Goal: Task Accomplishment & Management: Manage account settings

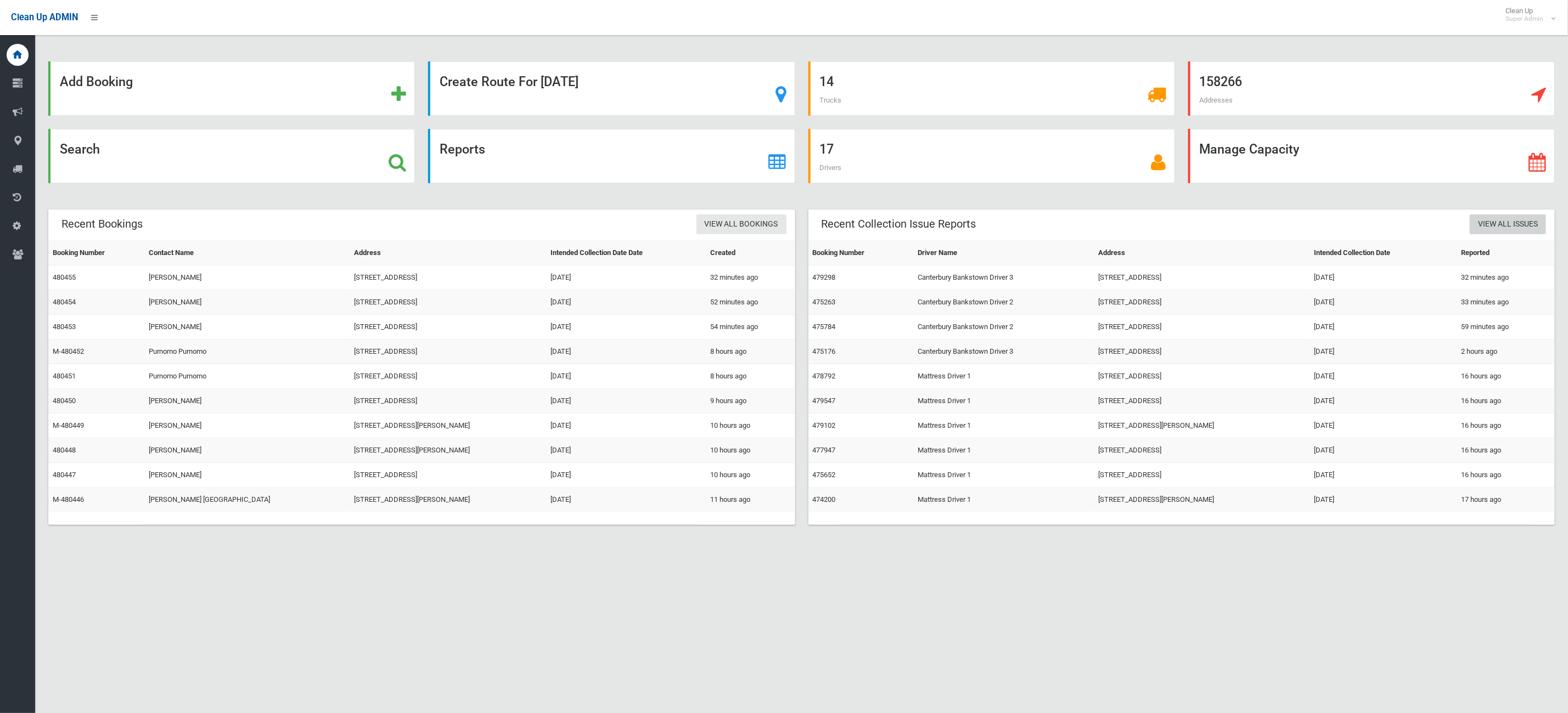
click at [1500, 220] on link "View All Issues" at bounding box center [1508, 224] width 76 height 20
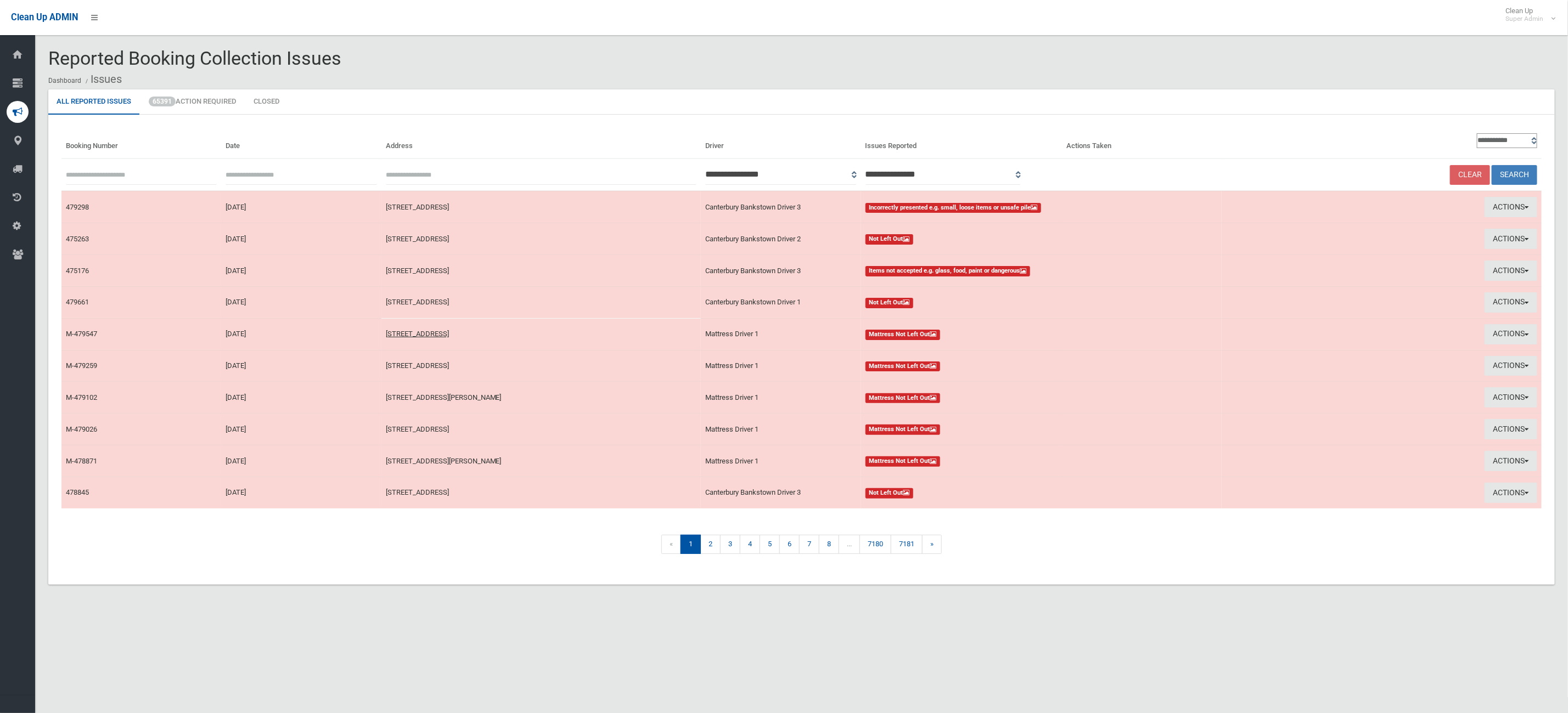
type input "**********"
click at [294, 172] on input "text" at bounding box center [301, 174] width 151 height 20
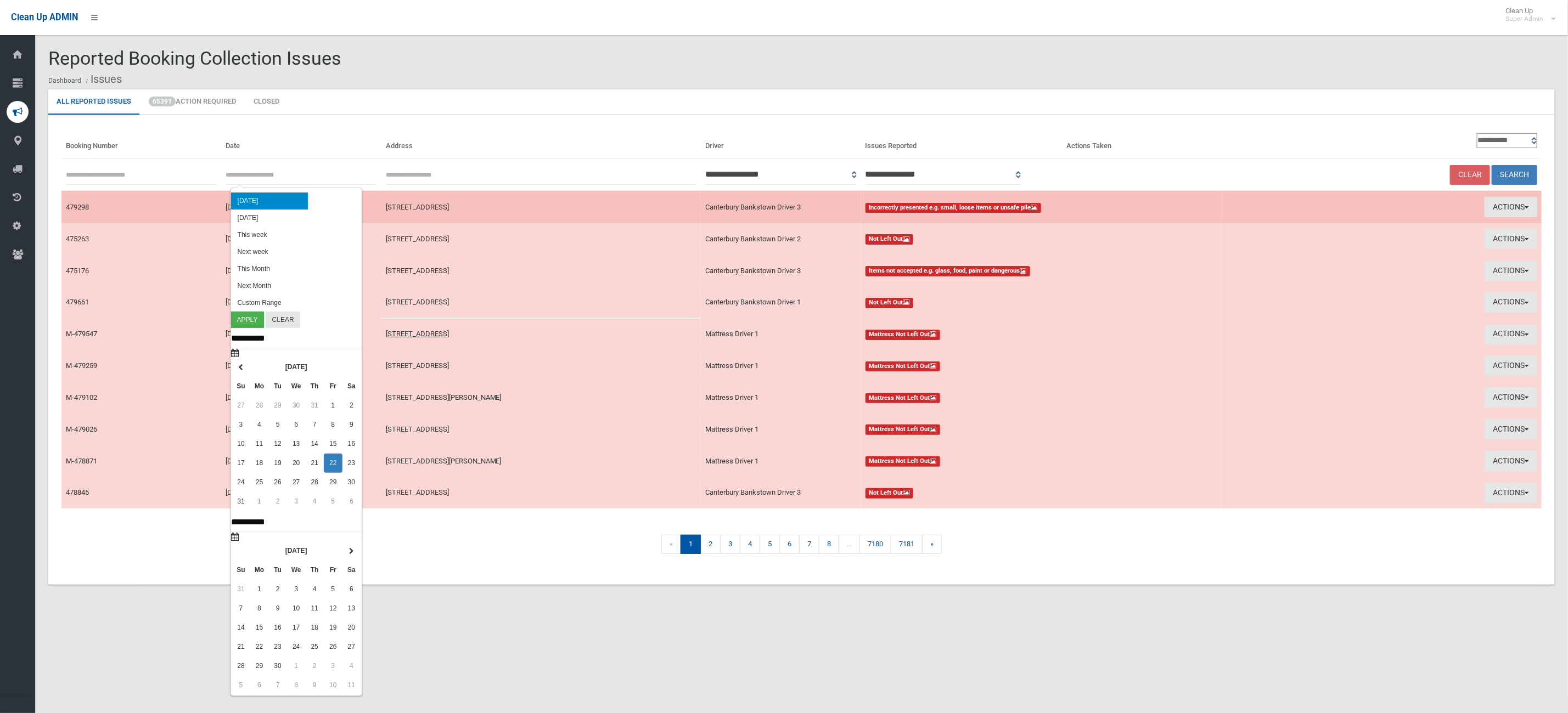
drag, startPoint x: 256, startPoint y: 201, endPoint x: 269, endPoint y: 201, distance: 13.0
click at [256, 201] on li "[DATE]" at bounding box center [270, 201] width 77 height 17
type input "**********"
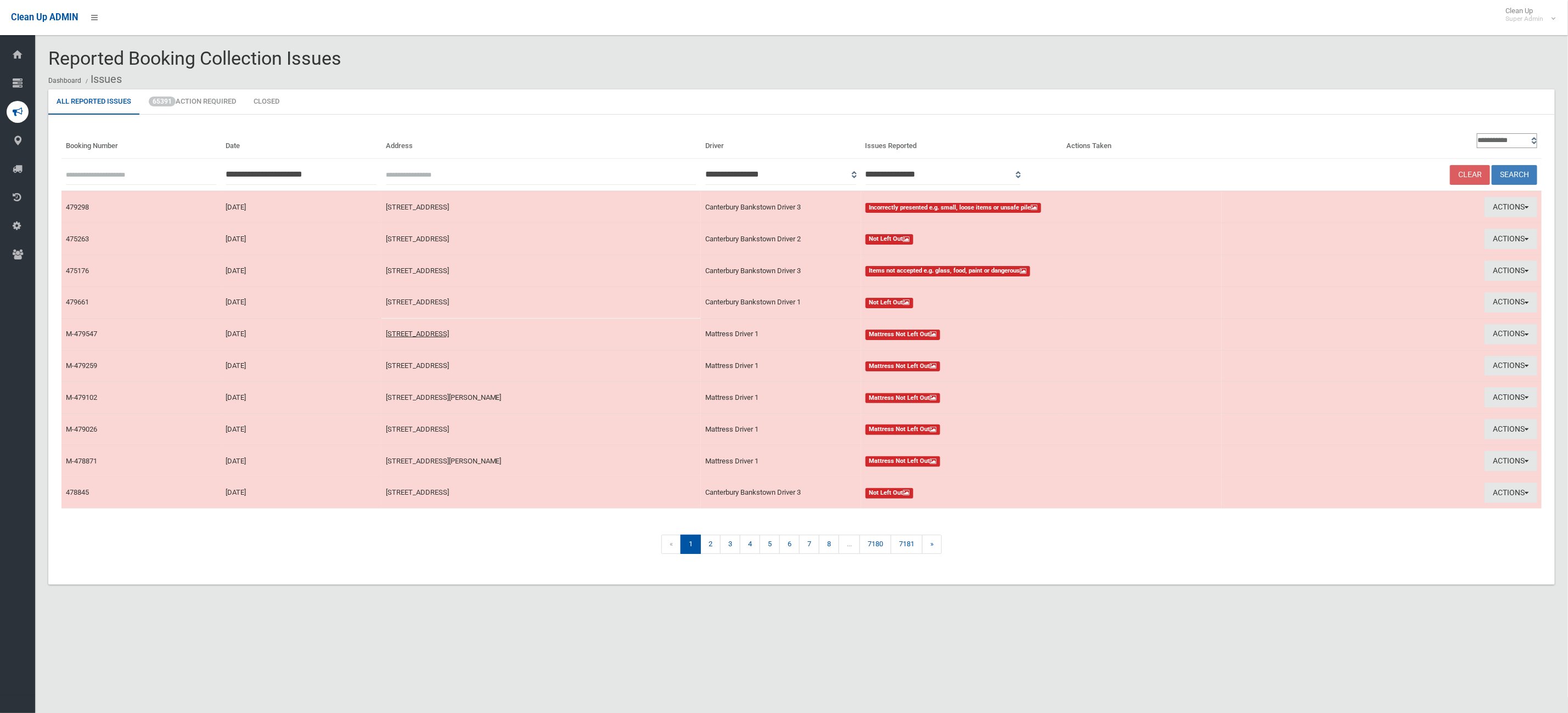
click at [1524, 145] on select "**********" at bounding box center [1508, 141] width 60 height 15
select select "**"
click at [1477, 134] on select "**********" at bounding box center [1508, 141] width 60 height 15
click at [1512, 174] on button "Search" at bounding box center [1514, 175] width 45 height 20
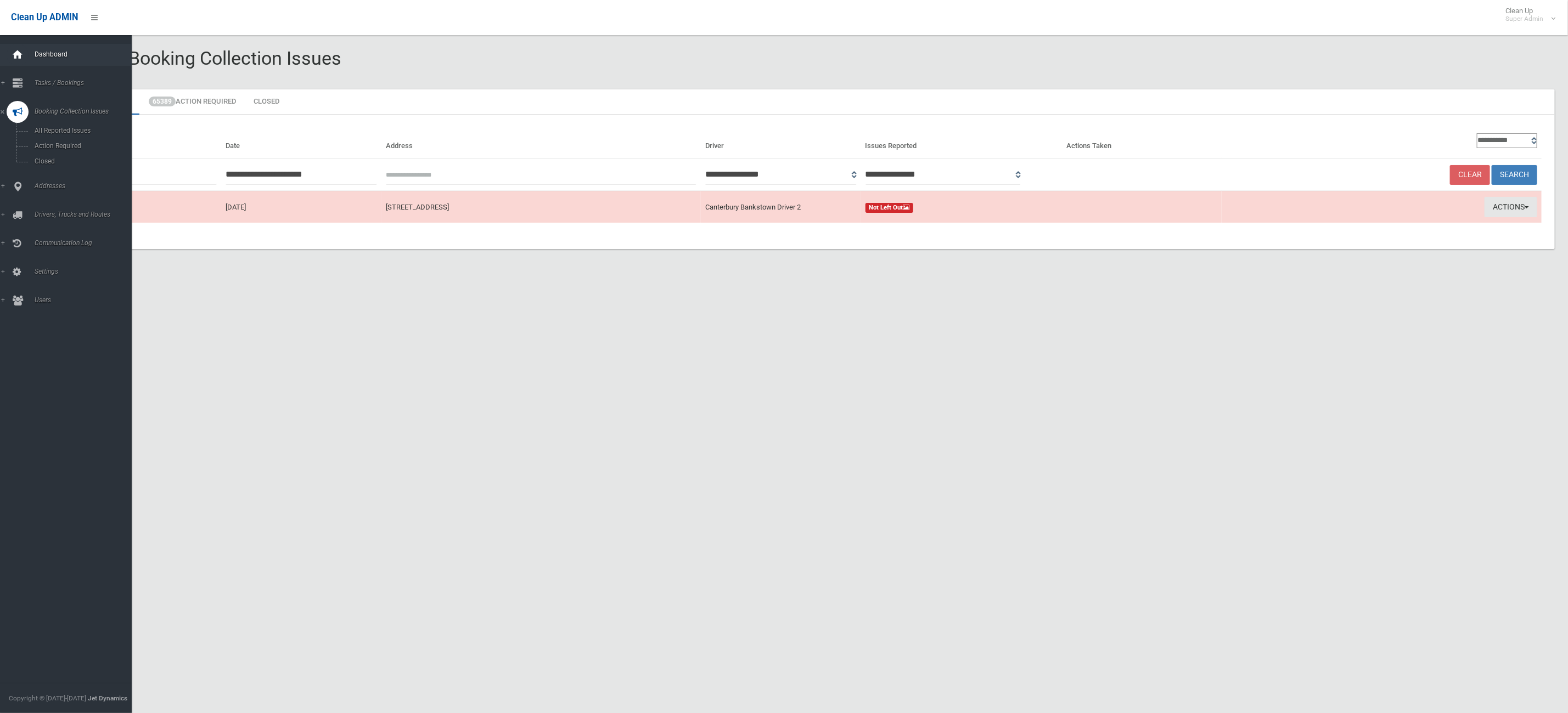
click at [14, 63] on icon at bounding box center [17, 54] width 12 height 22
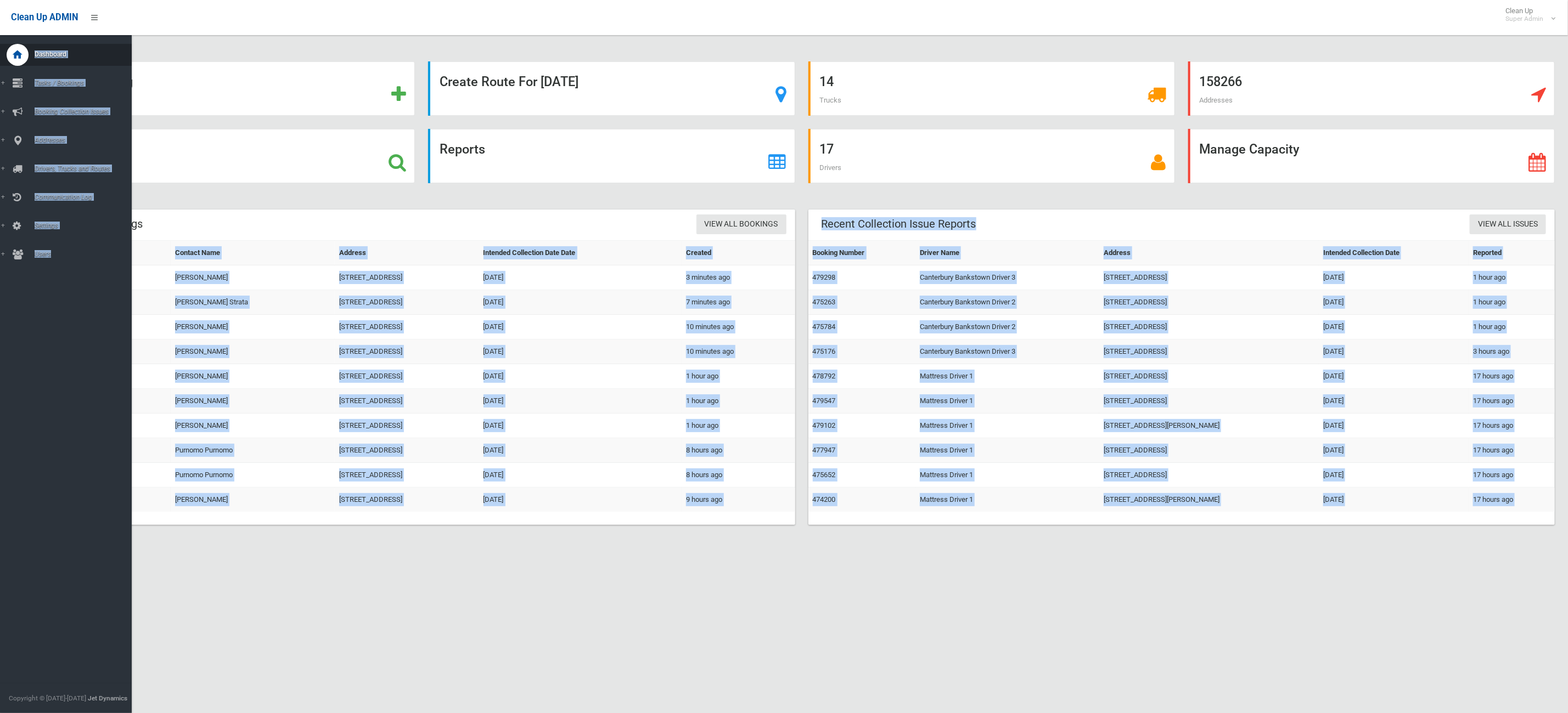
drag, startPoint x: 420, startPoint y: 561, endPoint x: 0, endPoint y: 699, distance: 442.1
click at [0, 699] on div "Add Booking Create Route For Tomorrow 14 Trucks 158266 Addresses Search Reports…" at bounding box center [784, 369] width 1568 height 713
click at [633, 611] on div "Add Booking Create Route For Tomorrow 14 Trucks 158266 Addresses Search Reports…" at bounding box center [784, 369] width 1568 height 713
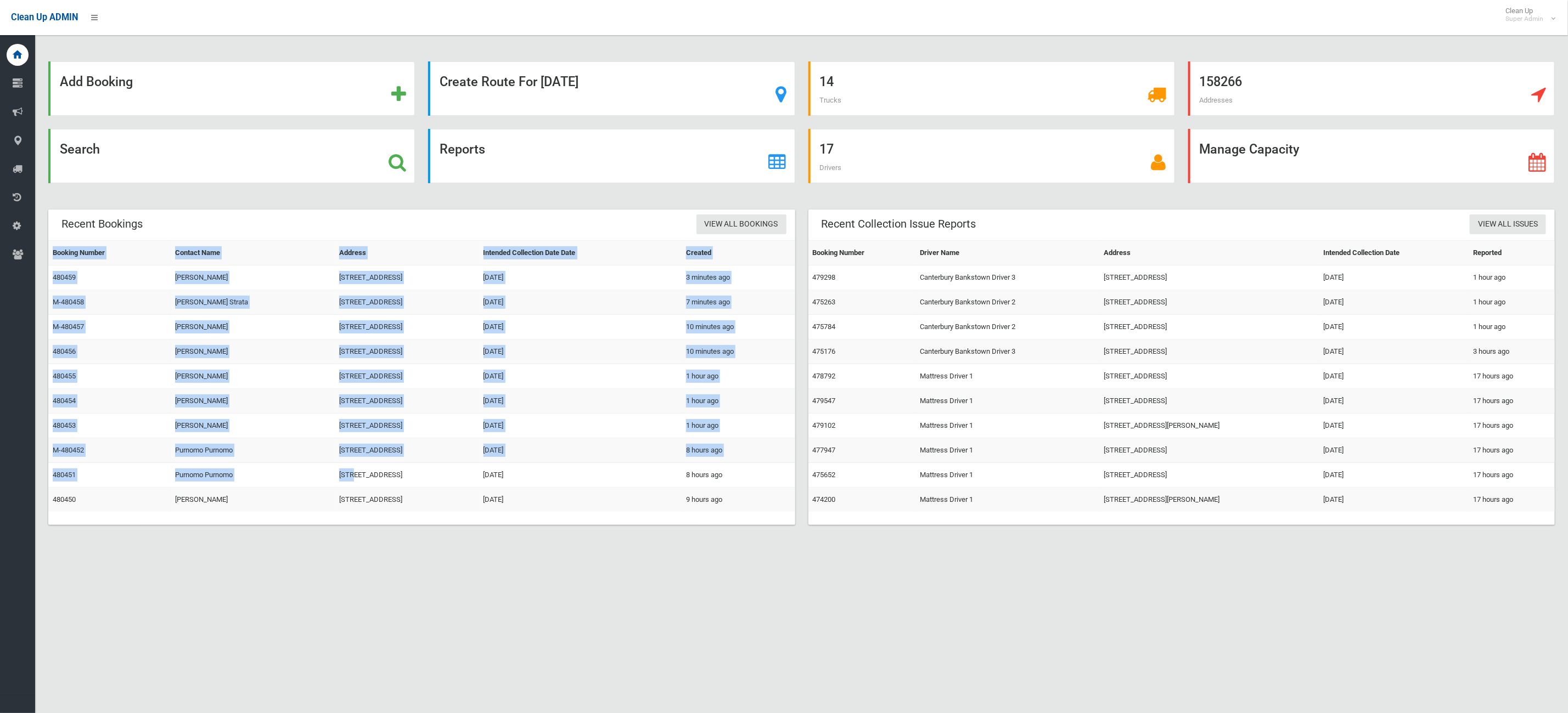
drag, startPoint x: 443, startPoint y: 560, endPoint x: 479, endPoint y: 489, distance: 79.6
click at [310, 454] on div "Add Booking Create Route For Tomorrow 14 Trucks 158266 Addresses Search Reports…" at bounding box center [784, 369] width 1568 height 713
click at [479, 500] on td "13 Harford Avenue, EAST HILLS NSW 2213" at bounding box center [407, 499] width 144 height 25
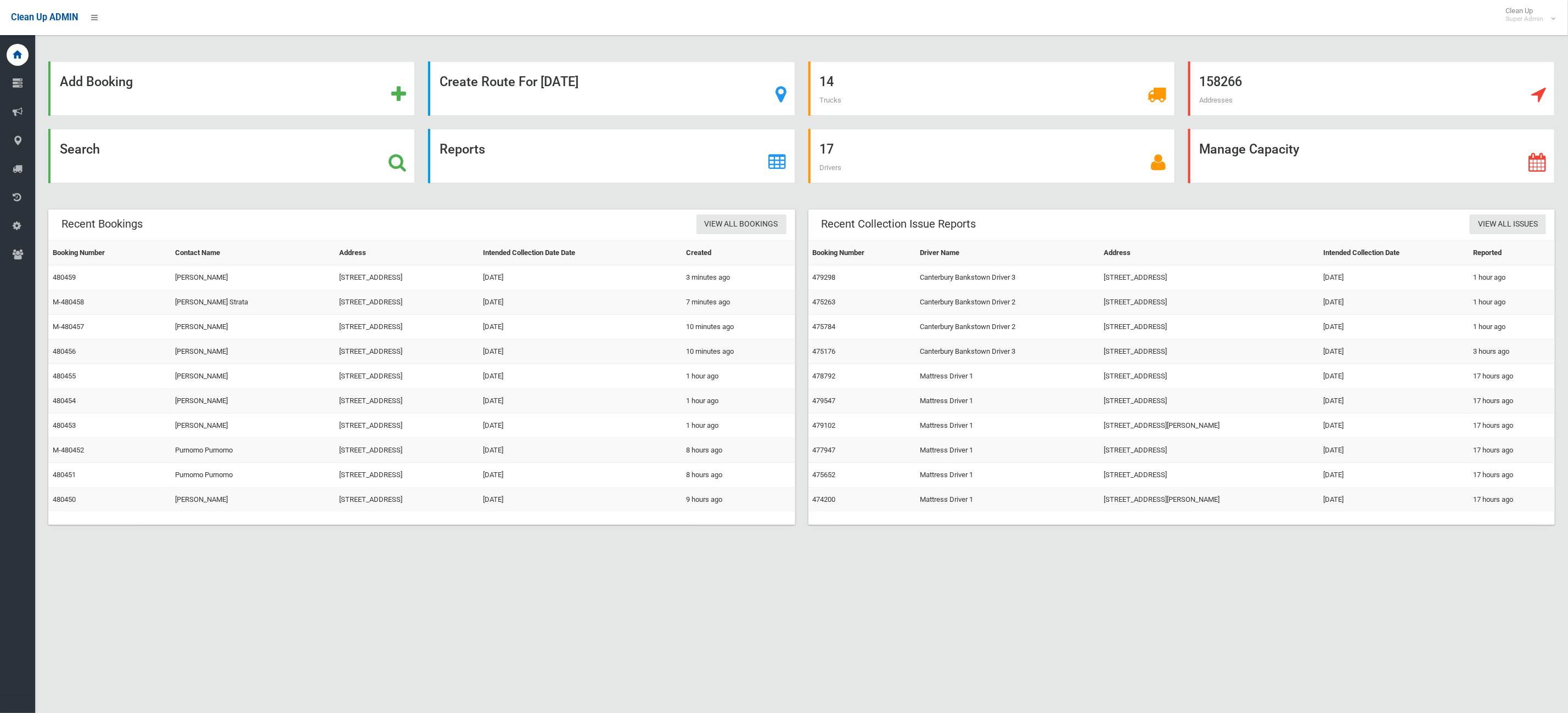
drag, startPoint x: 460, startPoint y: 520, endPoint x: 382, endPoint y: 438, distance: 113.2
click at [376, 428] on div "Booking Number Contact Name Address Intended Collection Date Date Created 48045…" at bounding box center [422, 382] width 747 height 284
drag, startPoint x: 621, startPoint y: 567, endPoint x: 556, endPoint y: 545, distance: 68.6
click at [620, 567] on div "Add Booking Create Route For Tomorrow 14 Trucks 158266 Addresses Search Reports…" at bounding box center [784, 369] width 1568 height 713
click at [836, 509] on td "474200" at bounding box center [862, 499] width 108 height 25
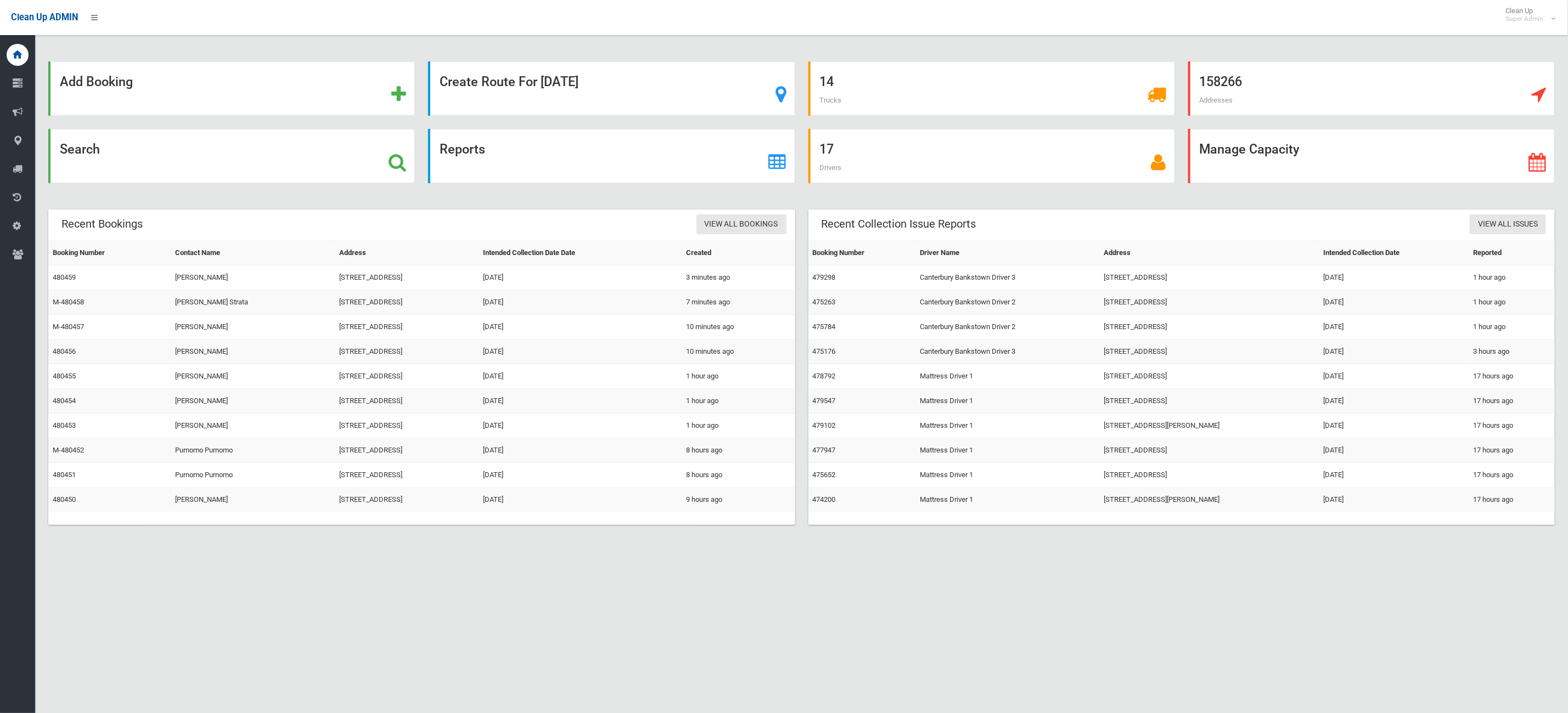
drag, startPoint x: 763, startPoint y: 519, endPoint x: 392, endPoint y: 395, distance: 391.2
click at [387, 395] on div "Booking Number Contact Name Address Intended Collection Date Date Created 48045…" at bounding box center [422, 382] width 747 height 284
click at [458, 466] on td "27 Wall Avenue, PANANIA NSW 2213" at bounding box center [407, 475] width 144 height 25
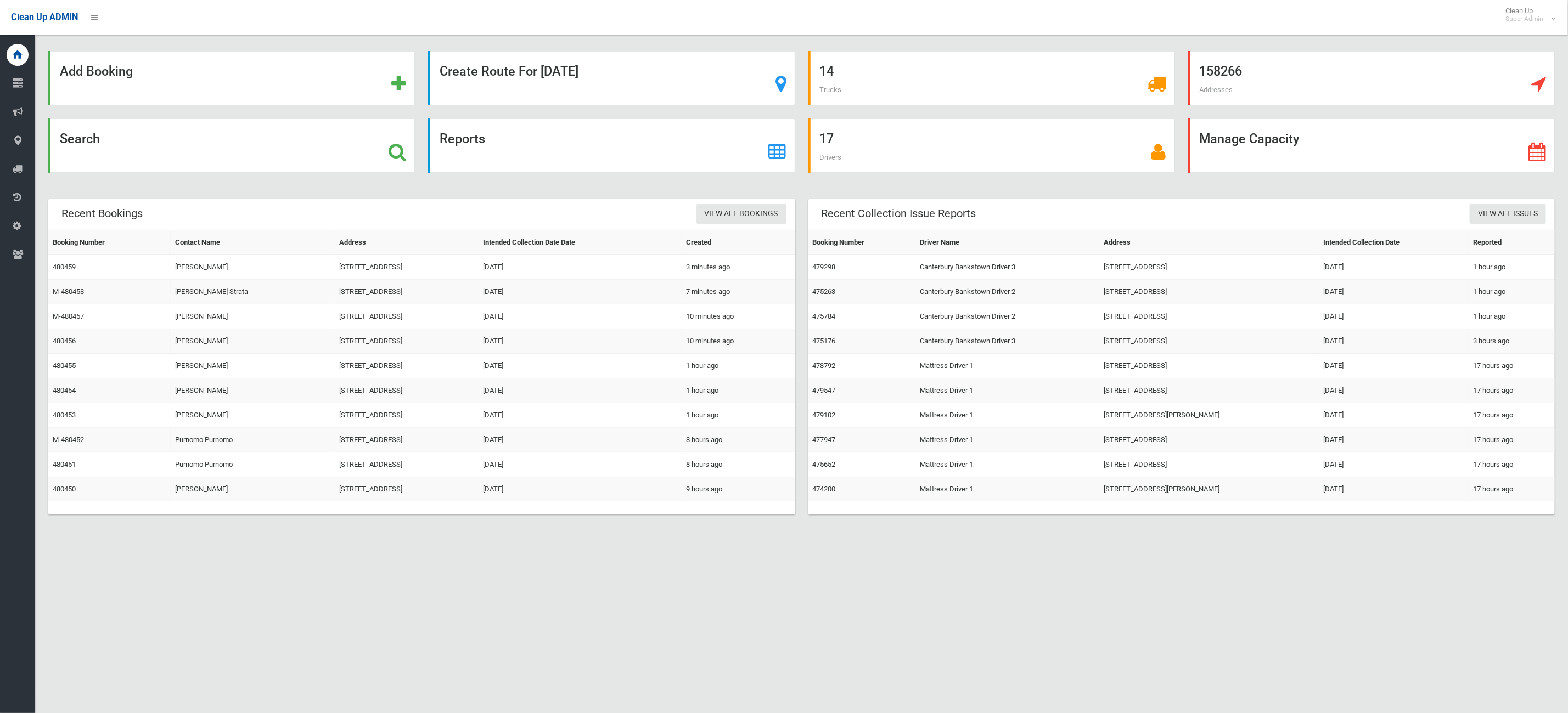
scroll to position [13, 0]
drag, startPoint x: 427, startPoint y: 306, endPoint x: 574, endPoint y: 524, distance: 262.9
click at [529, 536] on section "Add Booking Create Route For Tomorrow 14 Trucks 158266 Addresses Search Reports…" at bounding box center [802, 293] width 1533 height 490
click at [652, 525] on div "Recent Bookings View All Bookings Booking Number Contact Name Address Intended …" at bounding box center [421, 361] width 760 height 329
drag, startPoint x: 358, startPoint y: 269, endPoint x: 447, endPoint y: 320, distance: 102.6
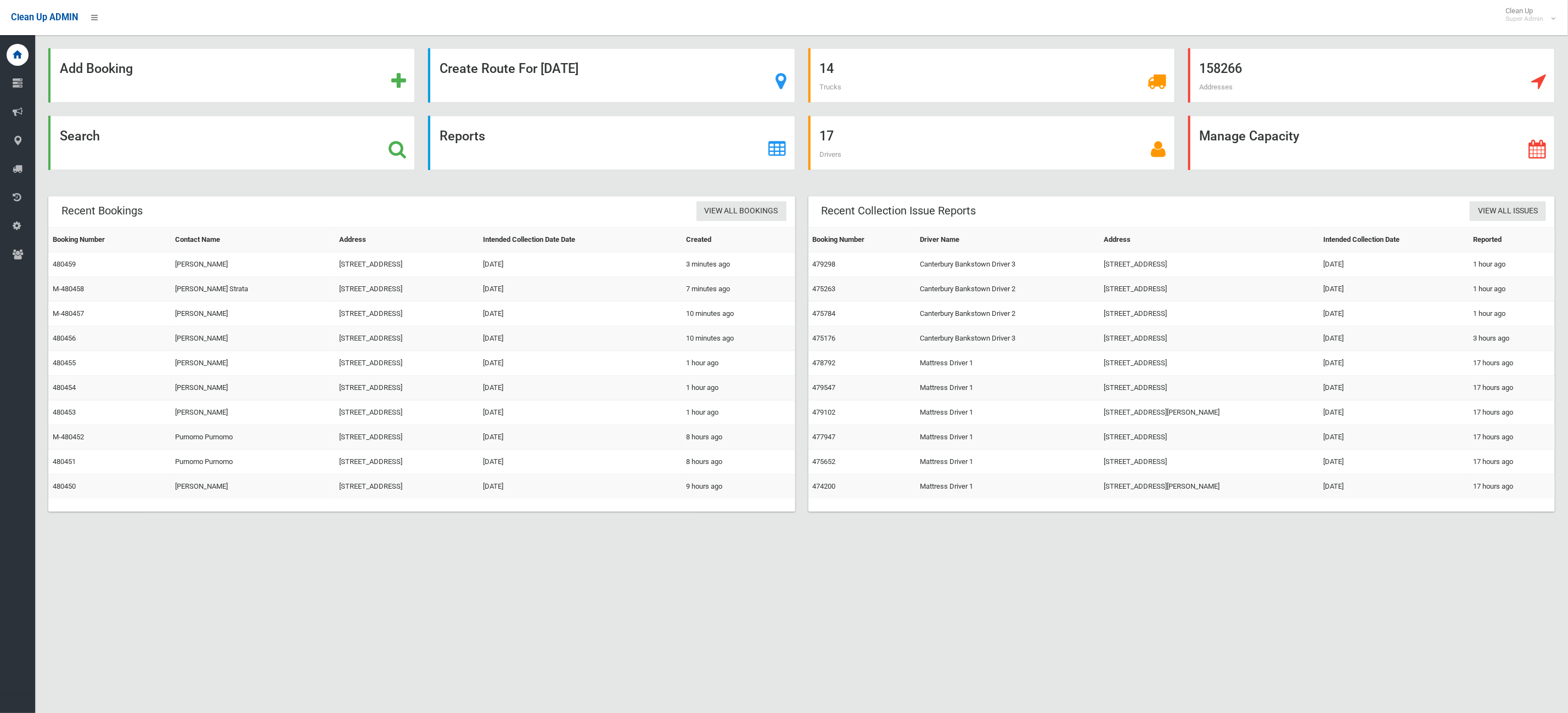
click at [447, 320] on tbody "Booking Number Contact Name Address Intended Collection Date Date Created 48045…" at bounding box center [422, 364] width 747 height 272
click at [735, 428] on td "8 hours ago" at bounding box center [738, 438] width 114 height 25
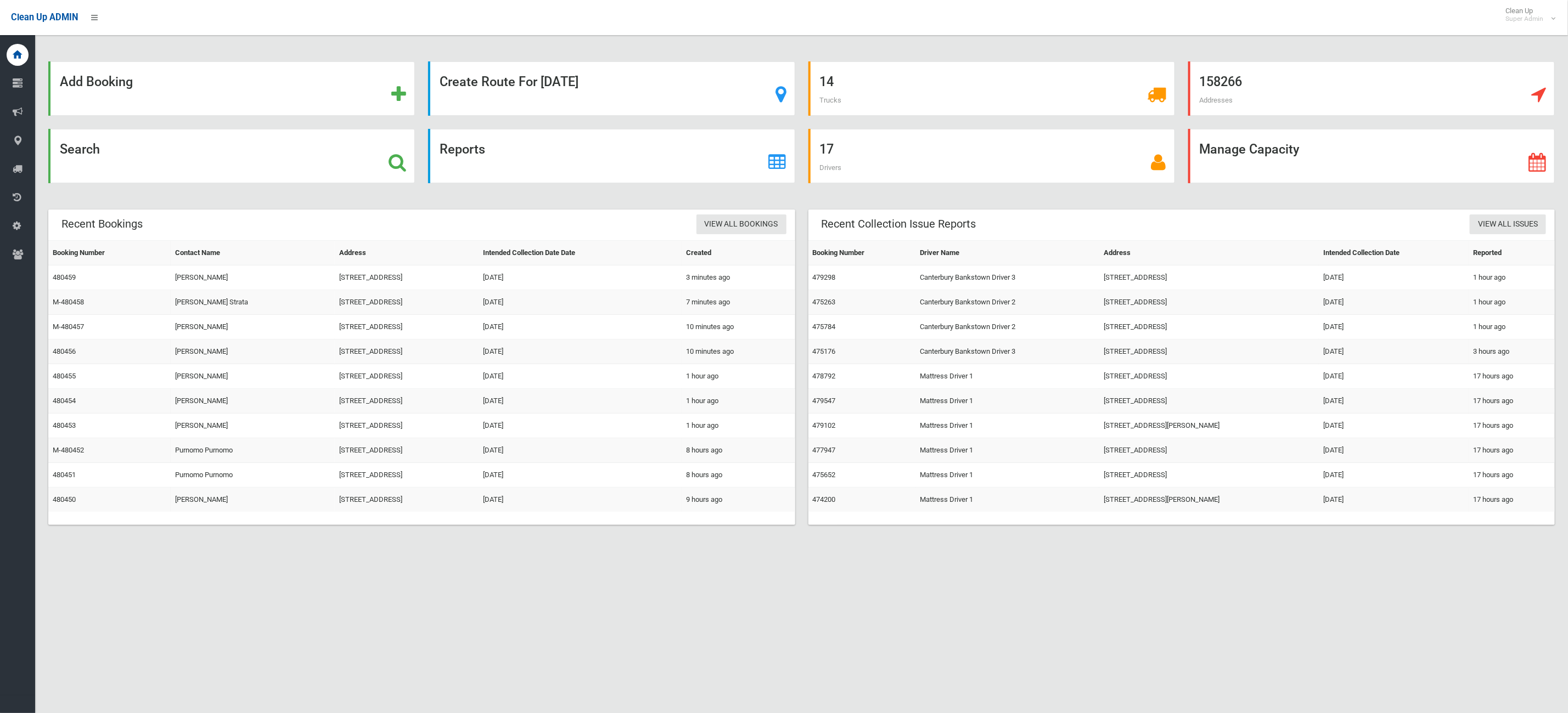
drag, startPoint x: 294, startPoint y: 186, endPoint x: 294, endPoint y: 193, distance: 7.0
click at [294, 193] on div "Search" at bounding box center [231, 162] width 380 height 67
click at [297, 193] on div "Search" at bounding box center [231, 162] width 380 height 67
click at [294, 172] on div "Search" at bounding box center [232, 156] width 367 height 54
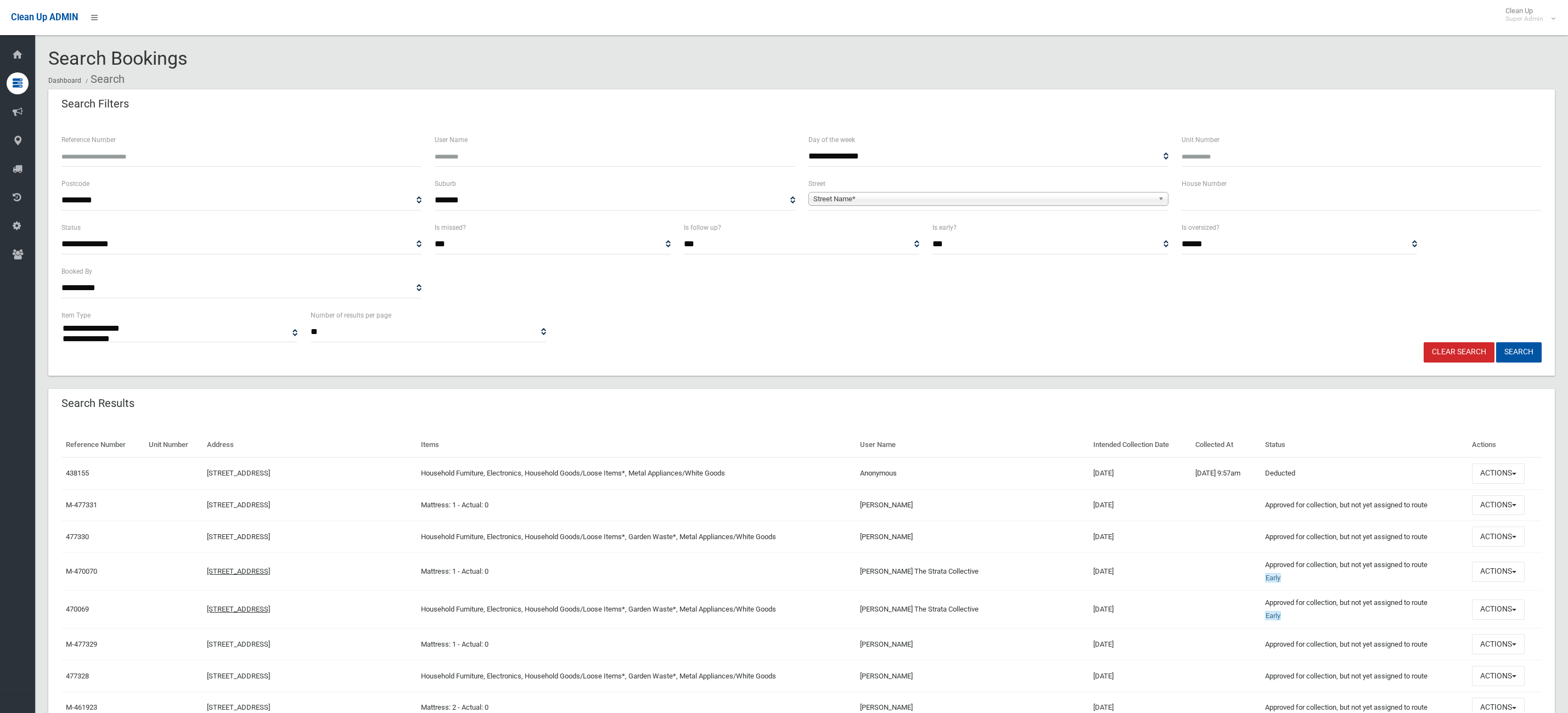
select select
drag, startPoint x: 1308, startPoint y: 191, endPoint x: 1308, endPoint y: 198, distance: 7.0
click at [1308, 196] on input "text" at bounding box center [1362, 200] width 360 height 20
type input "*"
click at [981, 186] on div "**********" at bounding box center [988, 194] width 360 height 33
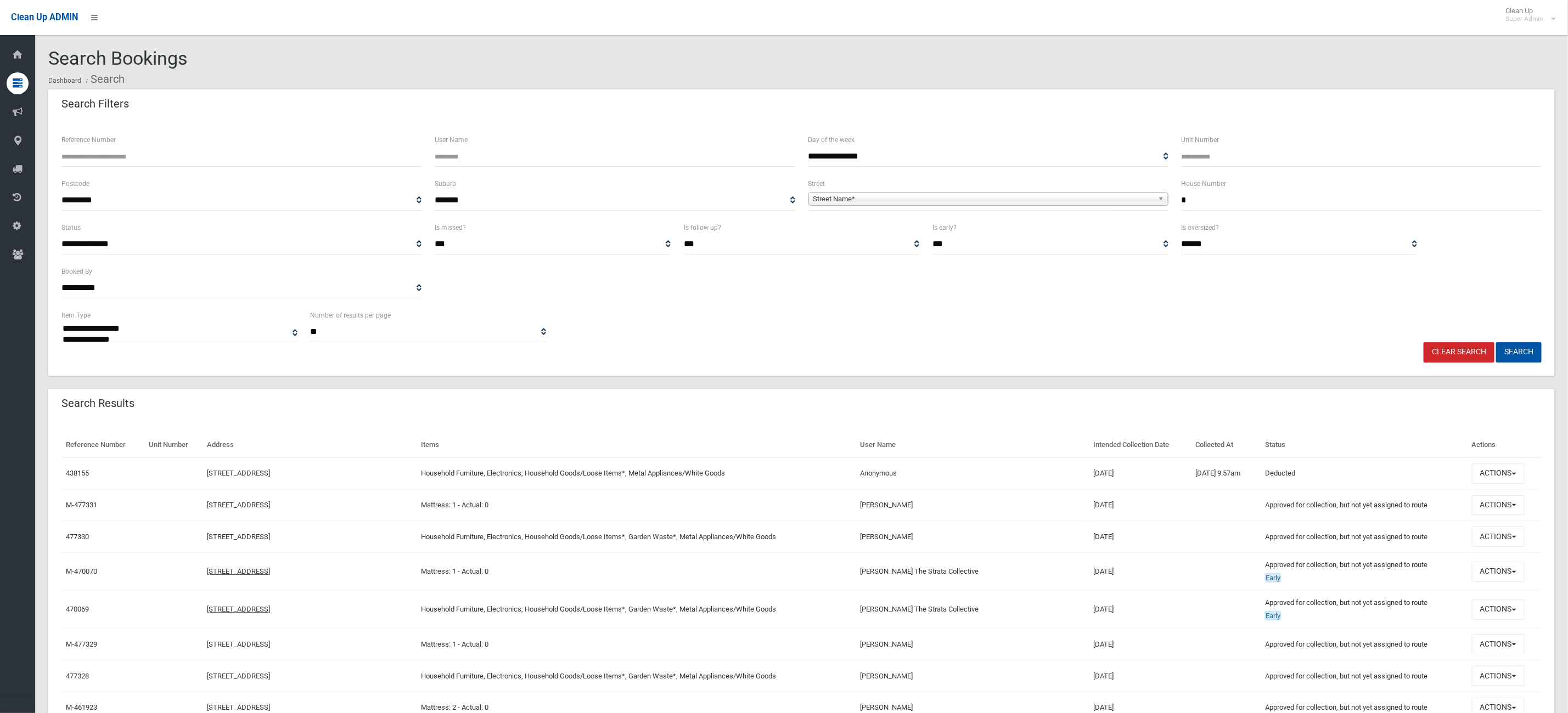
click at [964, 192] on span "Street Name*" at bounding box center [984, 198] width 340 height 13
type input "********"
click at [914, 224] on li "Sherwood Street (REVESBY 2212)" at bounding box center [989, 229] width 355 height 14
click at [1517, 343] on button "Search" at bounding box center [1519, 352] width 45 height 20
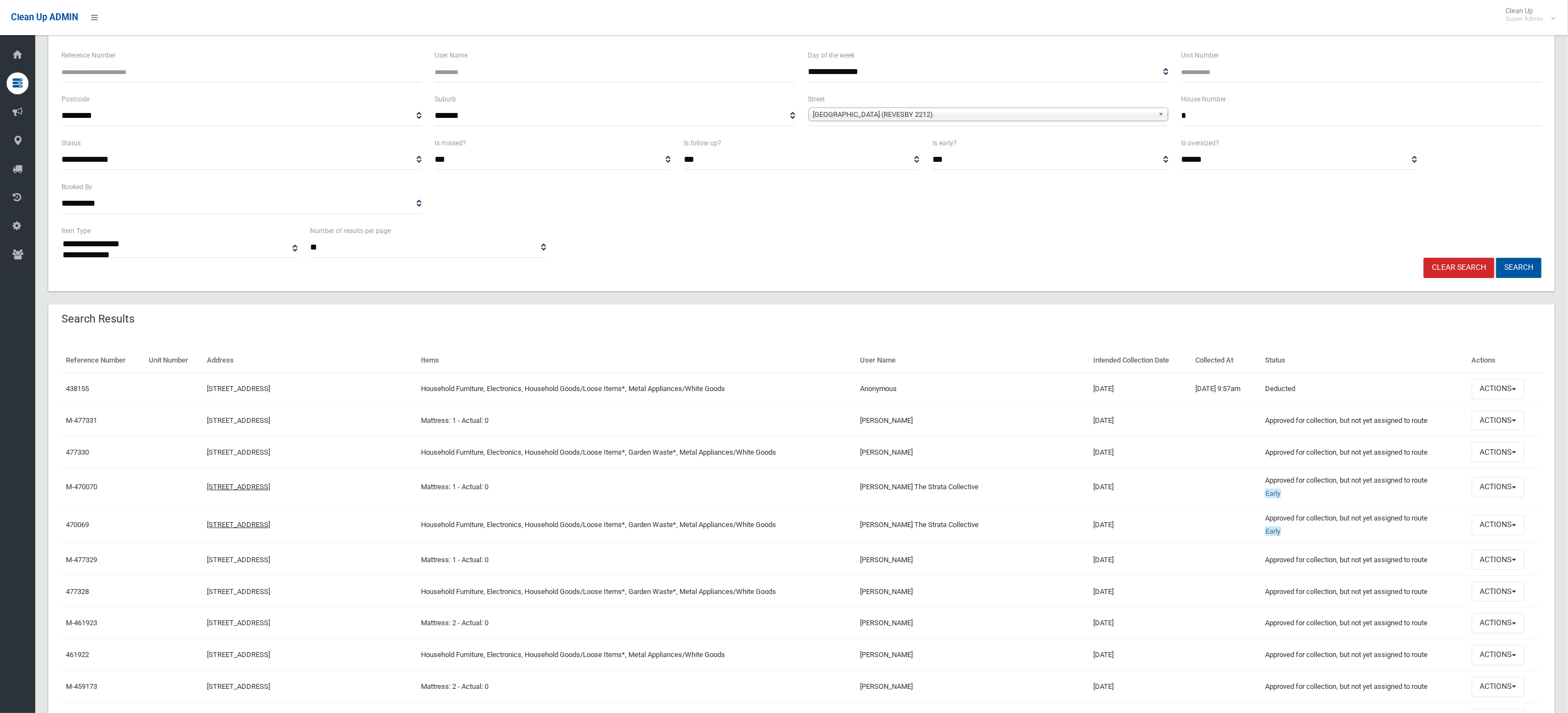
scroll to position [82, 0]
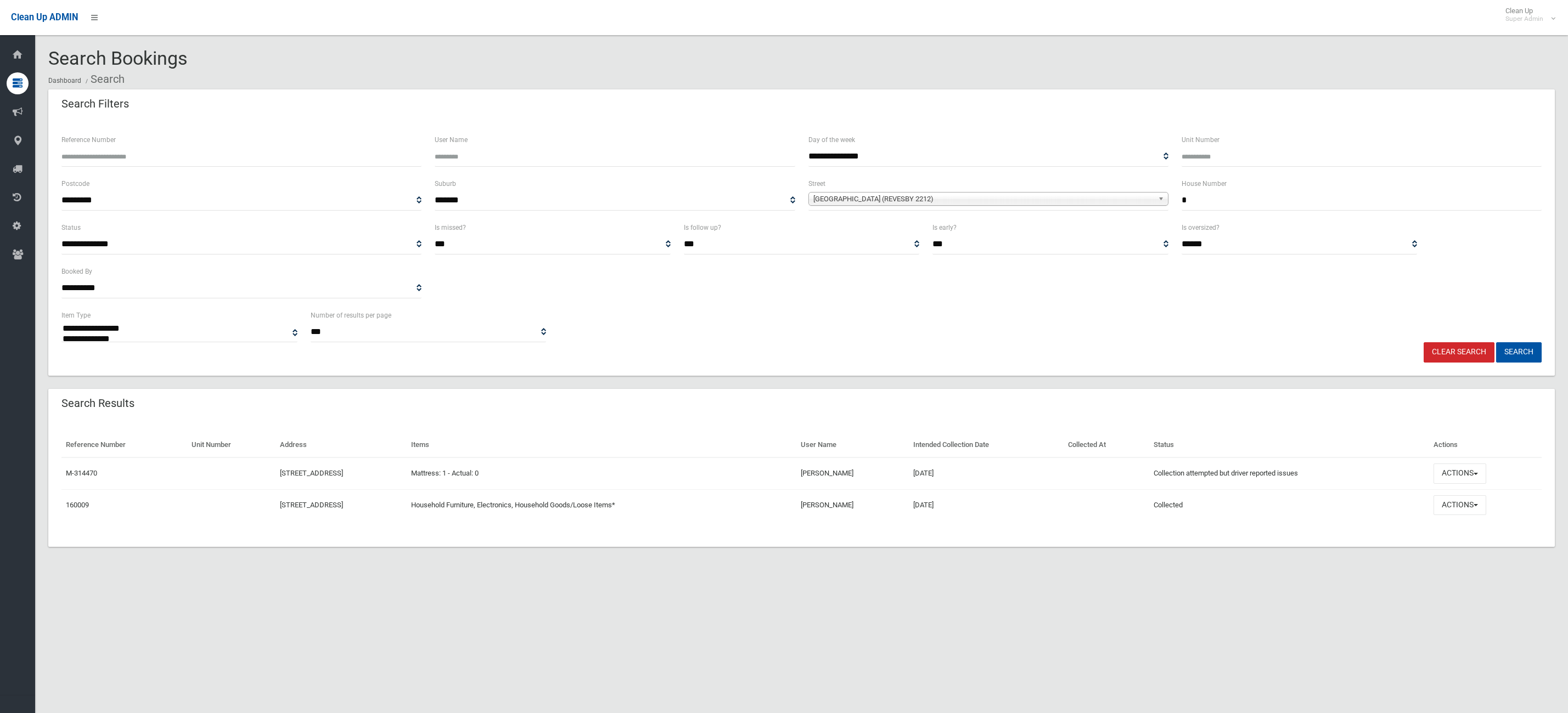
select select
click at [1273, 192] on input "*" at bounding box center [1362, 200] width 360 height 20
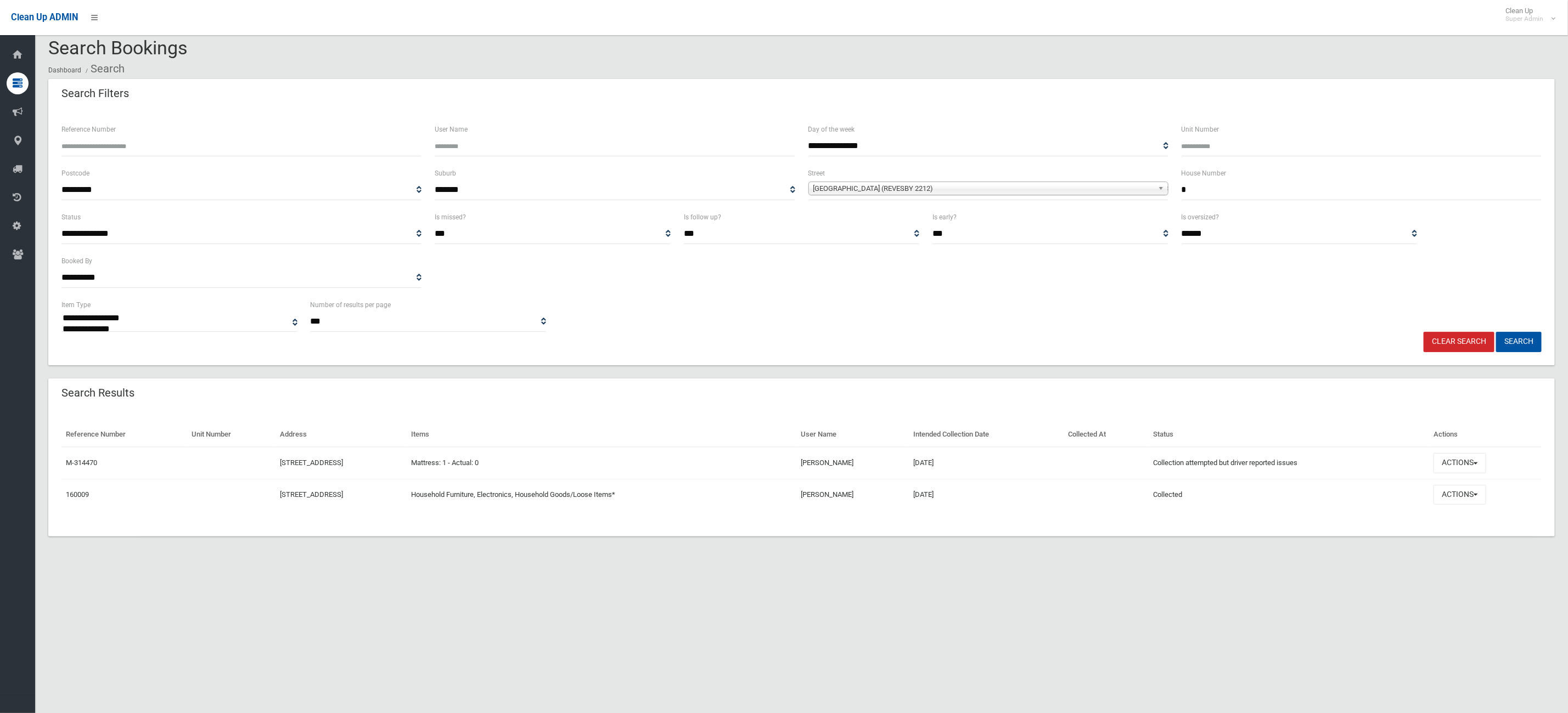
scroll to position [13, 0]
click at [134, 140] on input "Reference Number" at bounding box center [241, 143] width 360 height 20
click at [1458, 345] on link "Clear Search" at bounding box center [1459, 339] width 71 height 20
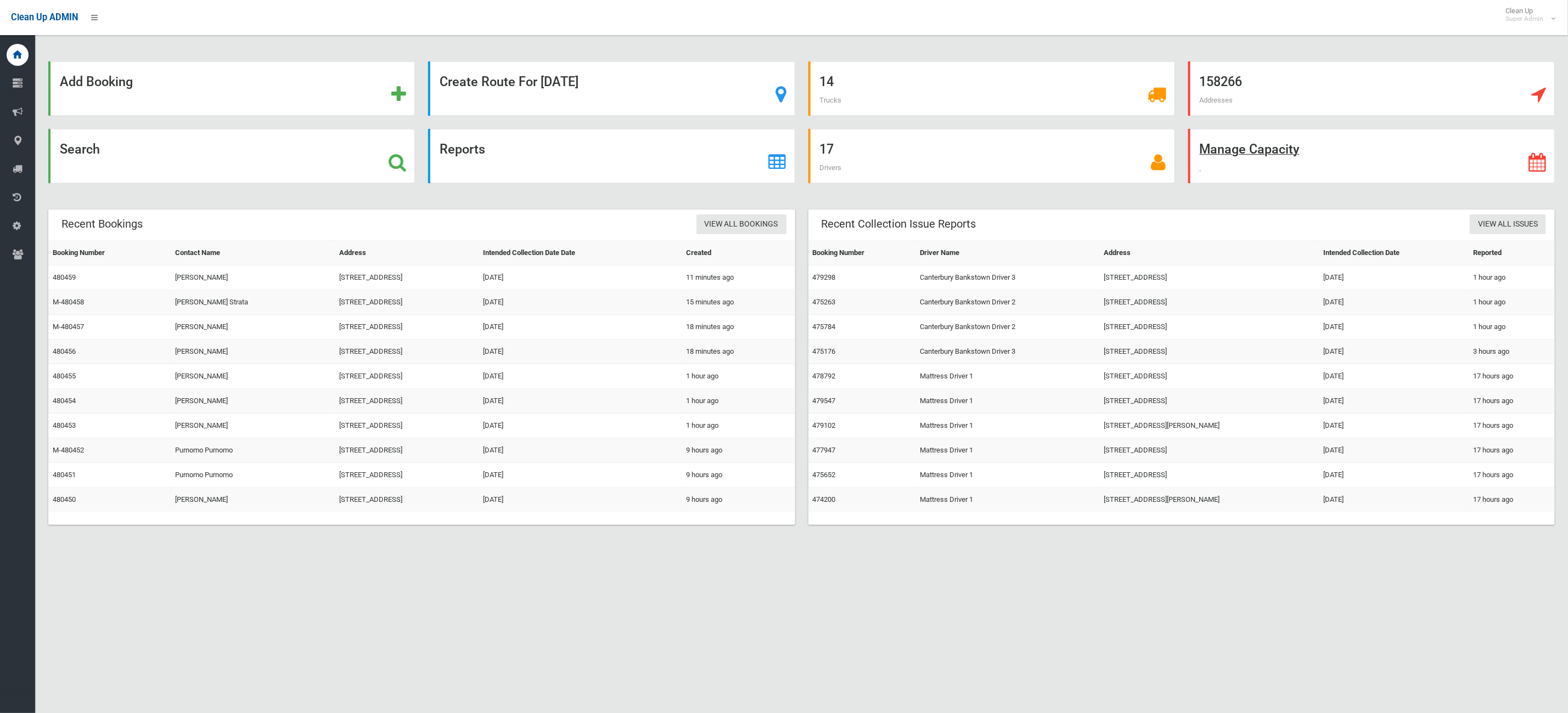
click at [1360, 153] on div "Manage Capacity" at bounding box center [1372, 156] width 367 height 54
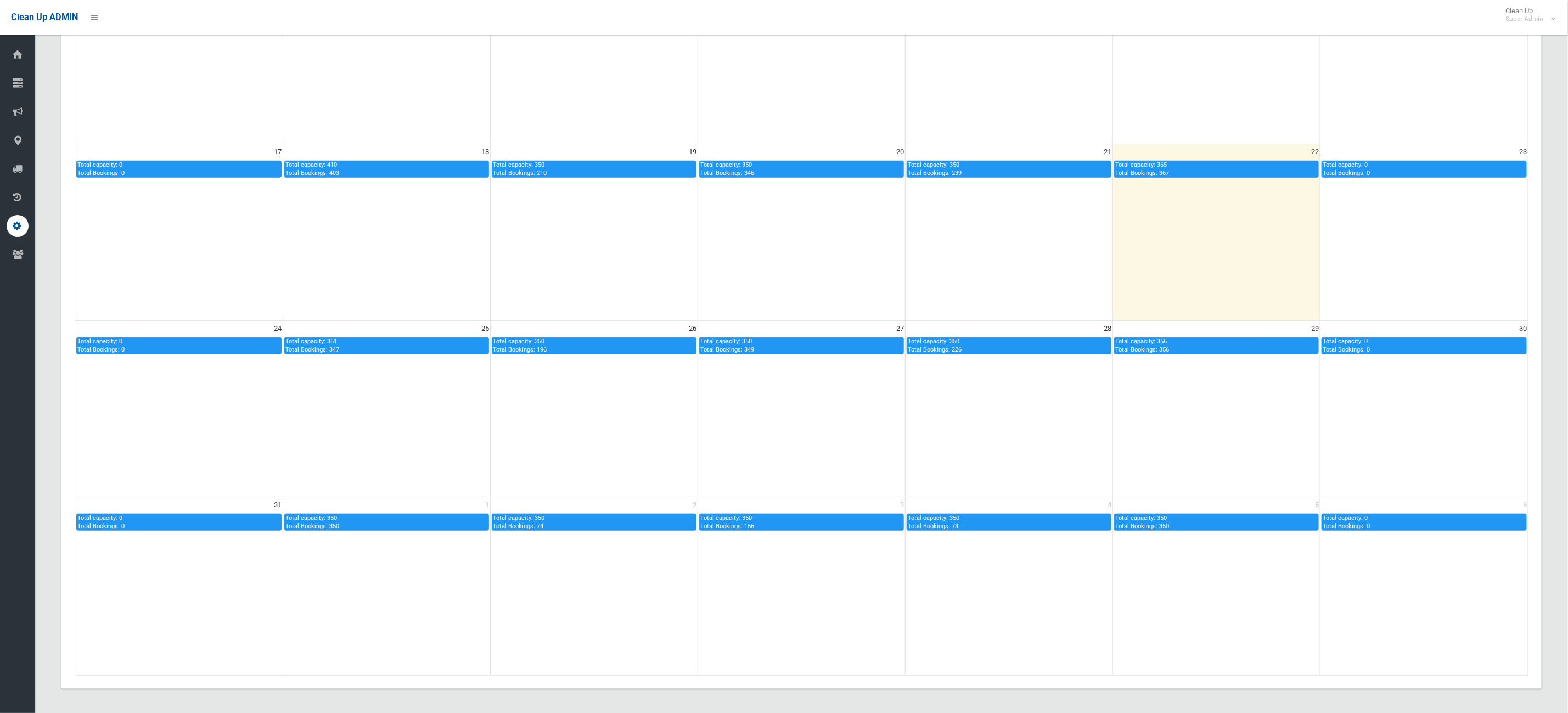
scroll to position [543, 0]
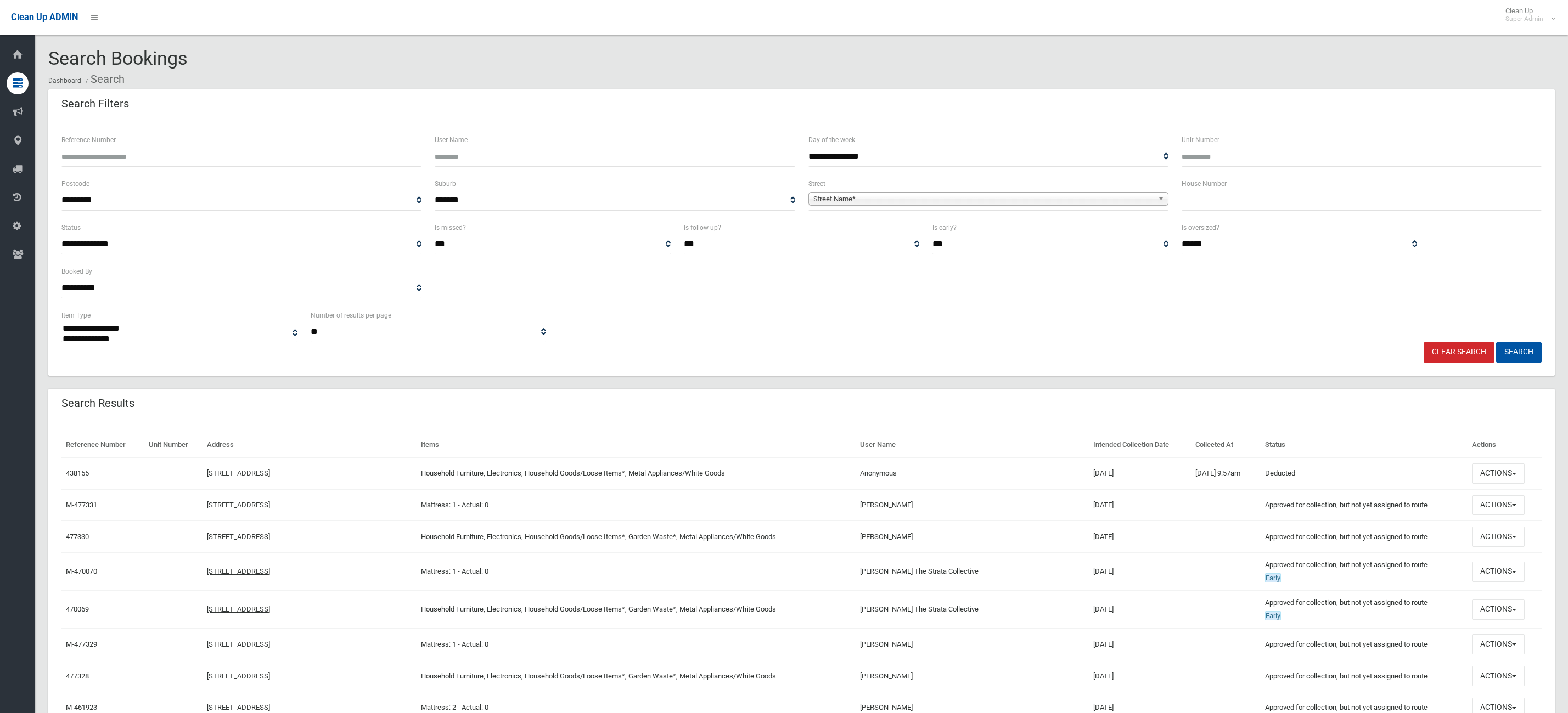
select select
type input "******"
click at [1496, 343] on button "Search" at bounding box center [1519, 352] width 45 height 20
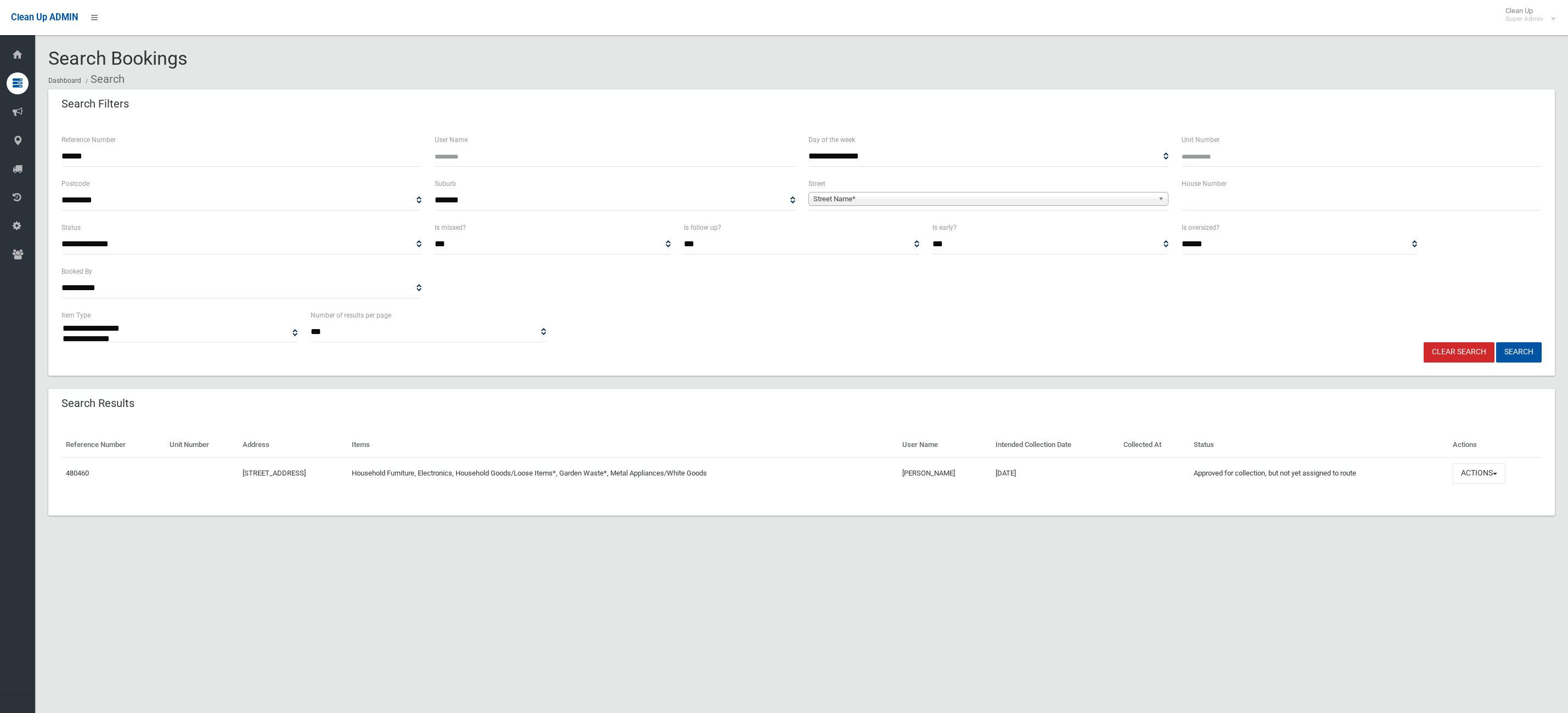
select select
click at [1480, 466] on button "Actions" at bounding box center [1480, 473] width 53 height 20
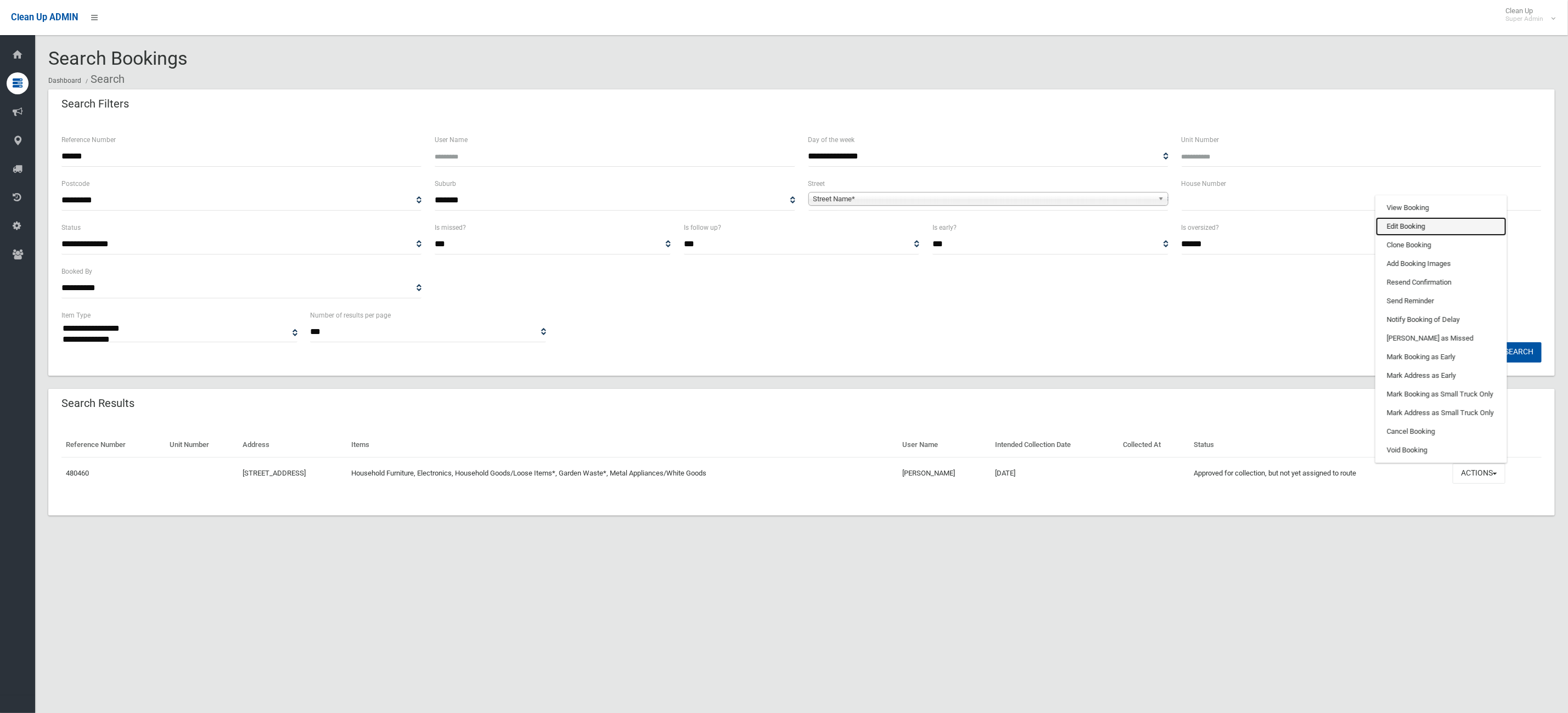
click at [1410, 226] on link "Edit Booking" at bounding box center [1441, 226] width 131 height 19
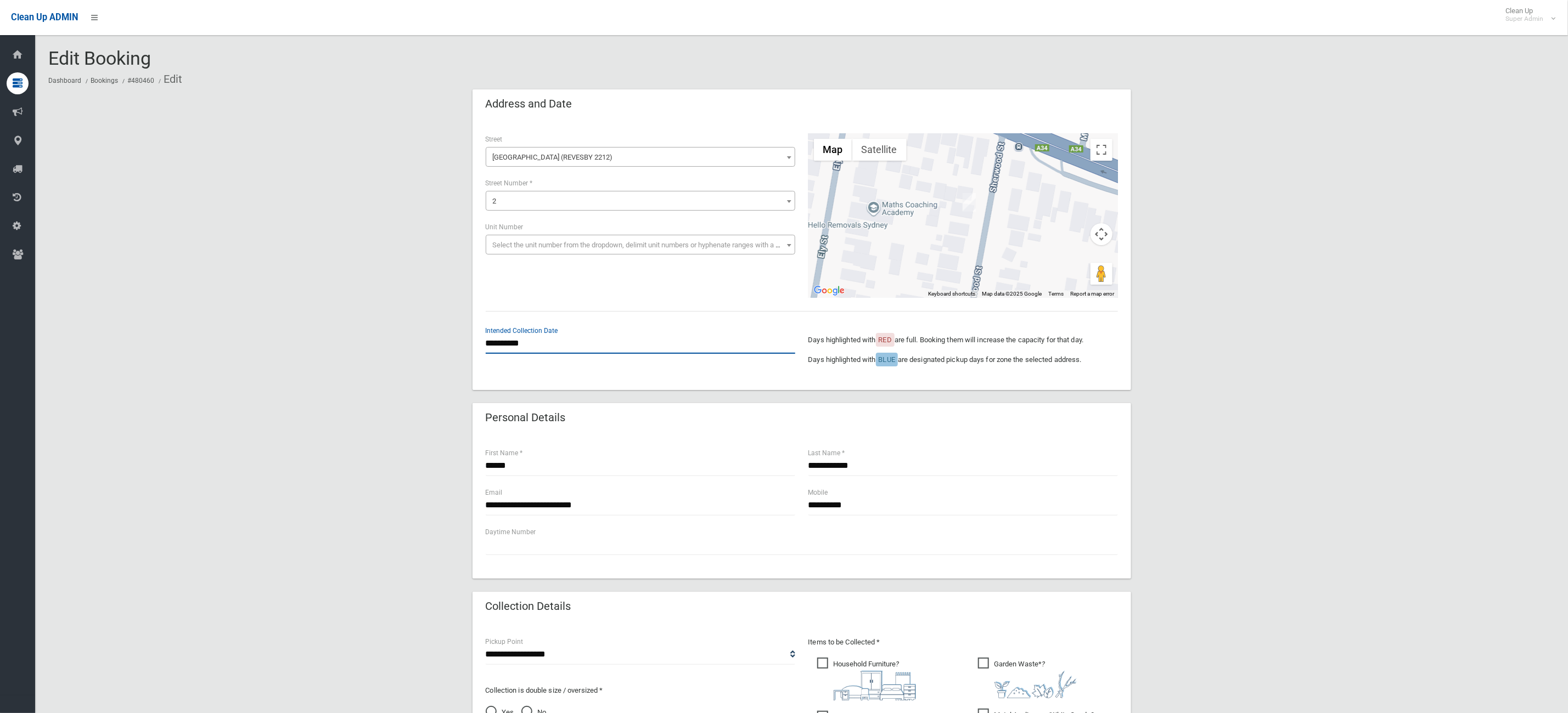
click at [587, 347] on input "**********" at bounding box center [641, 343] width 310 height 20
click at [488, 186] on th "«" at bounding box center [493, 187] width 14 height 19
click at [556, 293] on td "28" at bounding box center [551, 299] width 14 height 19
type input "**********"
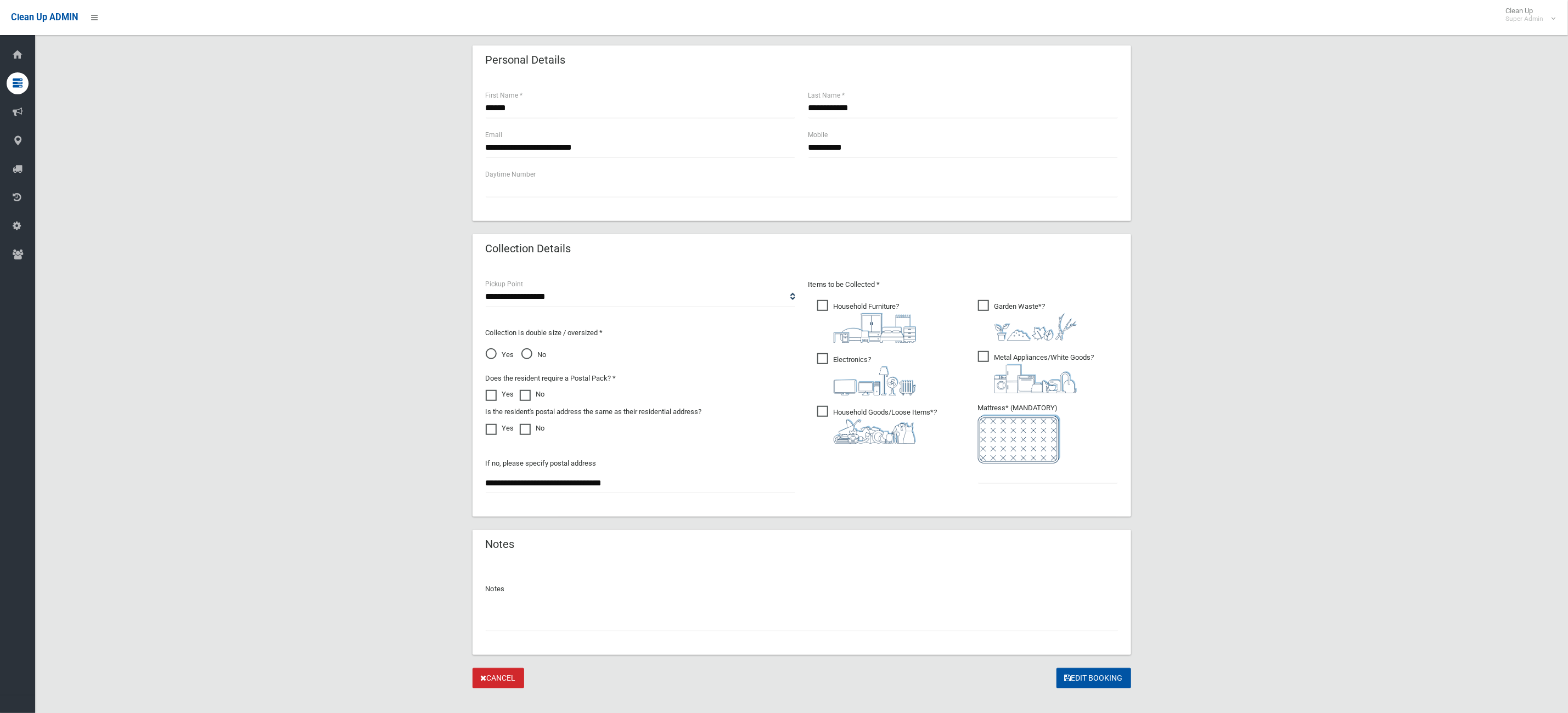
scroll to position [373, 0]
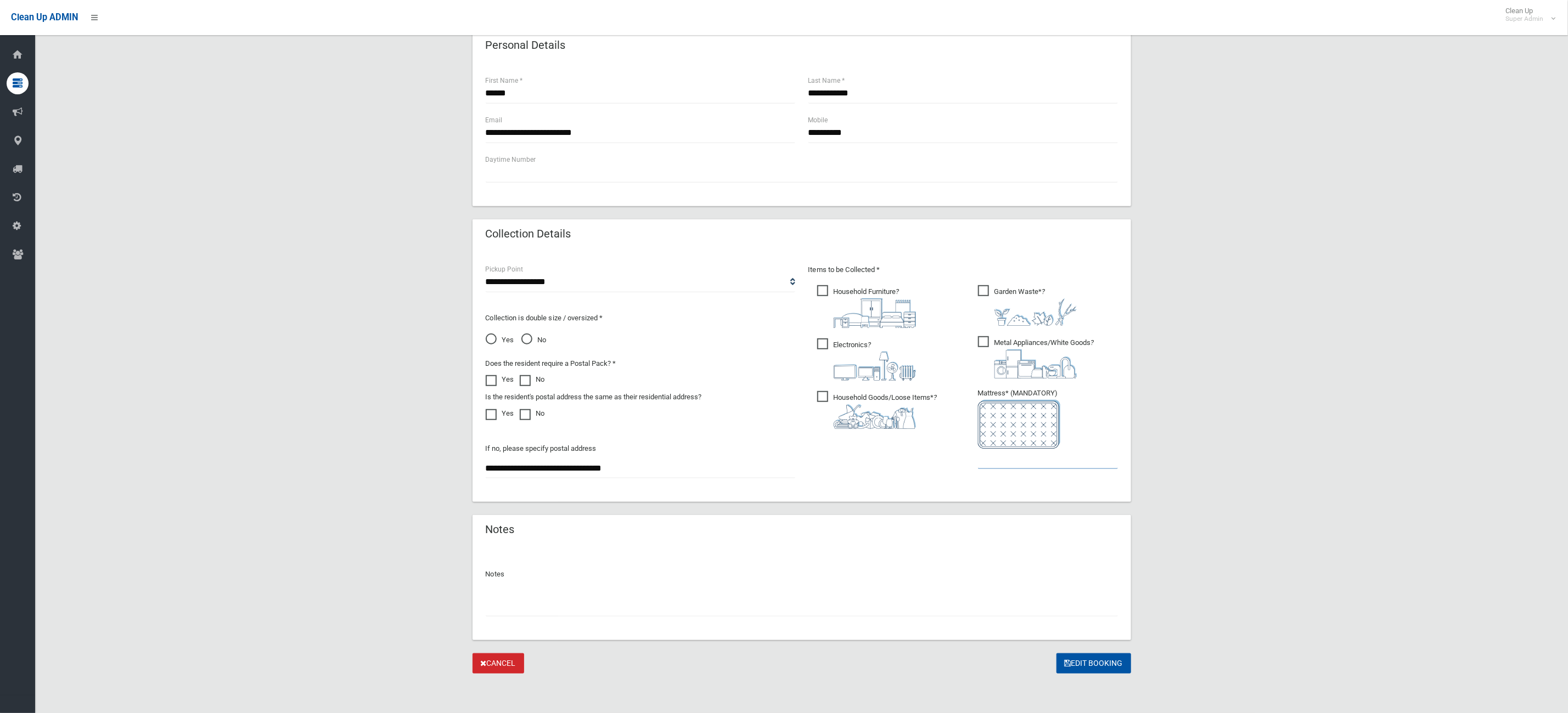
click at [1013, 465] on input "text" at bounding box center [1048, 459] width 140 height 20
type input "*"
click at [1090, 659] on button "Edit Booking" at bounding box center [1094, 663] width 75 height 20
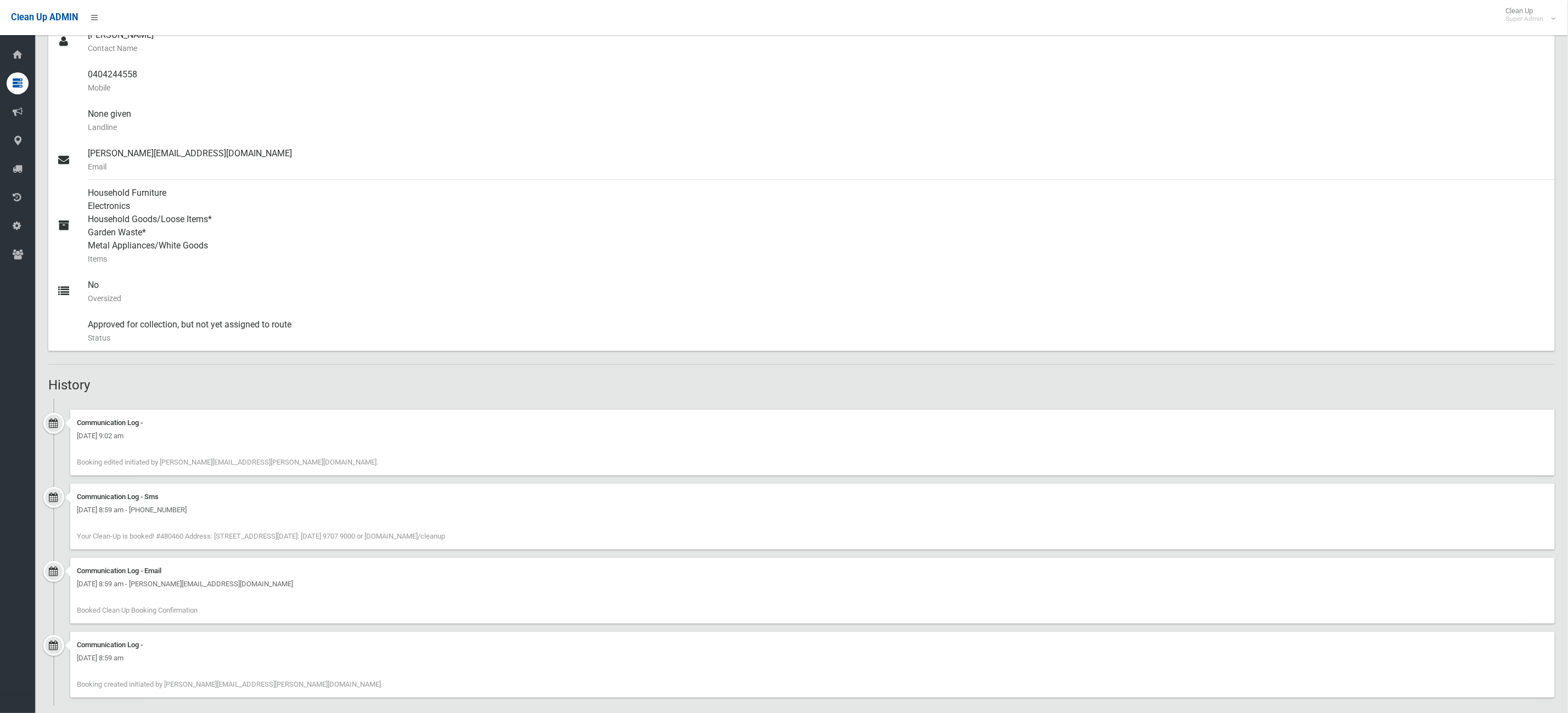
scroll to position [369, 0]
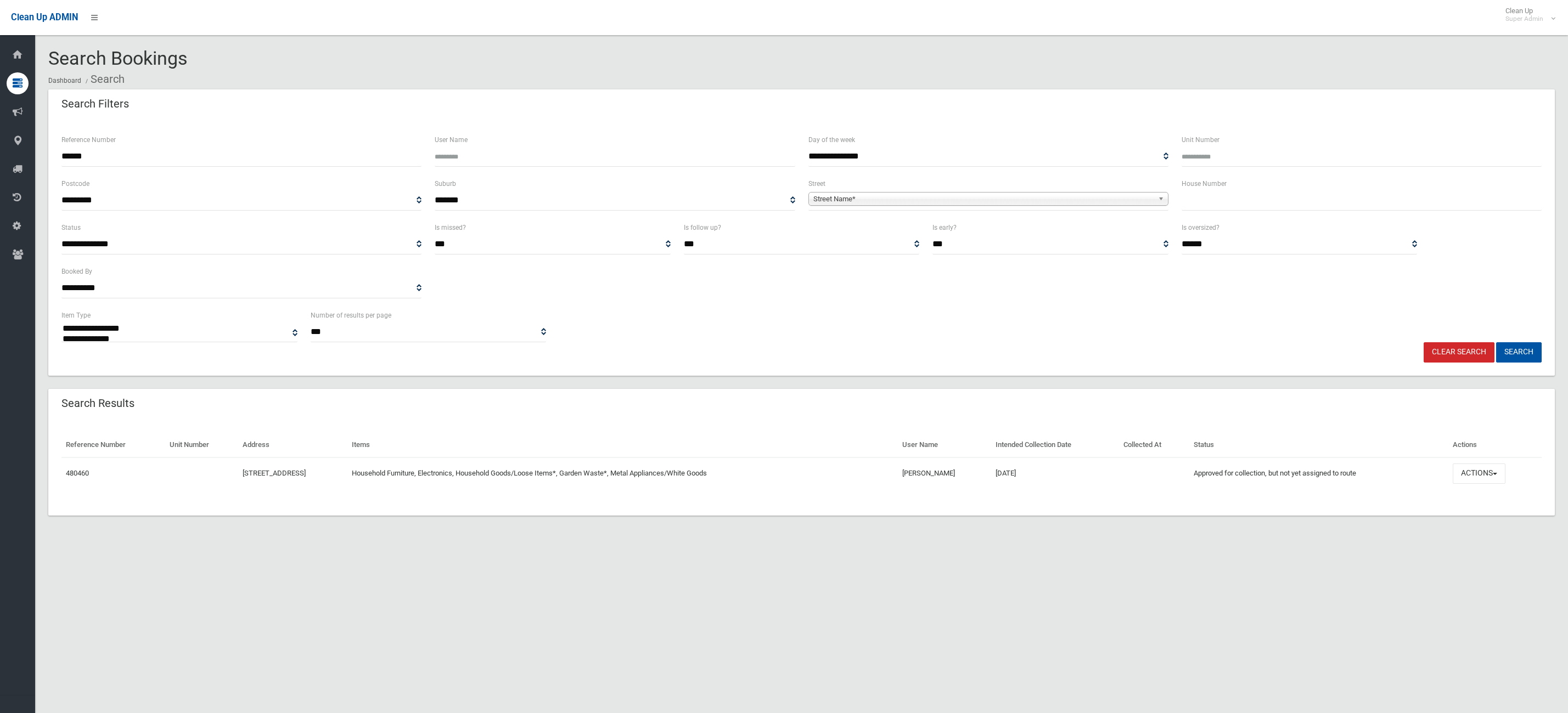
select select
click at [1246, 560] on div "**********" at bounding box center [784, 369] width 1568 height 713
click at [1487, 465] on button "Actions" at bounding box center [1480, 473] width 53 height 20
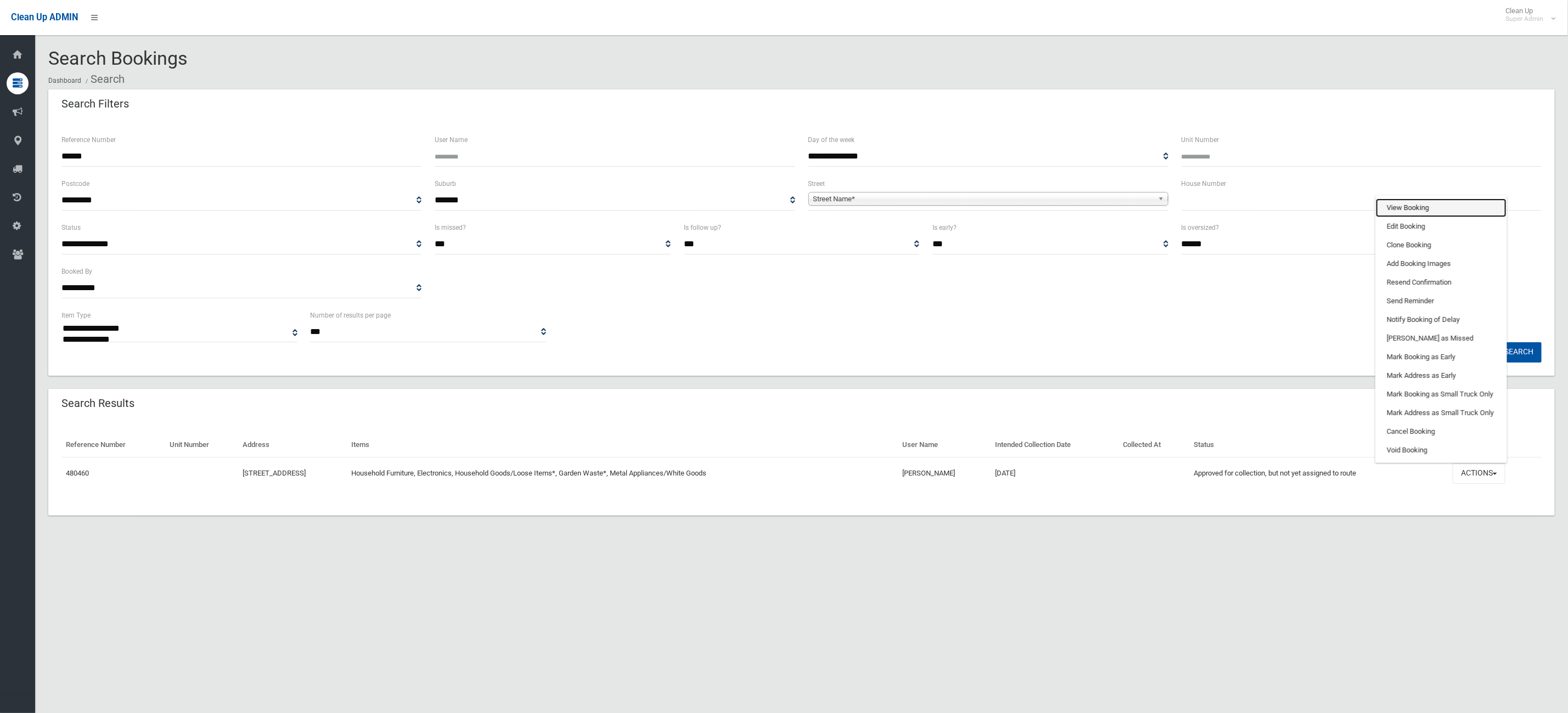
drag, startPoint x: 1392, startPoint y: 211, endPoint x: 1389, endPoint y: 204, distance: 7.6
click at [1392, 211] on link "View Booking" at bounding box center [1441, 207] width 131 height 19
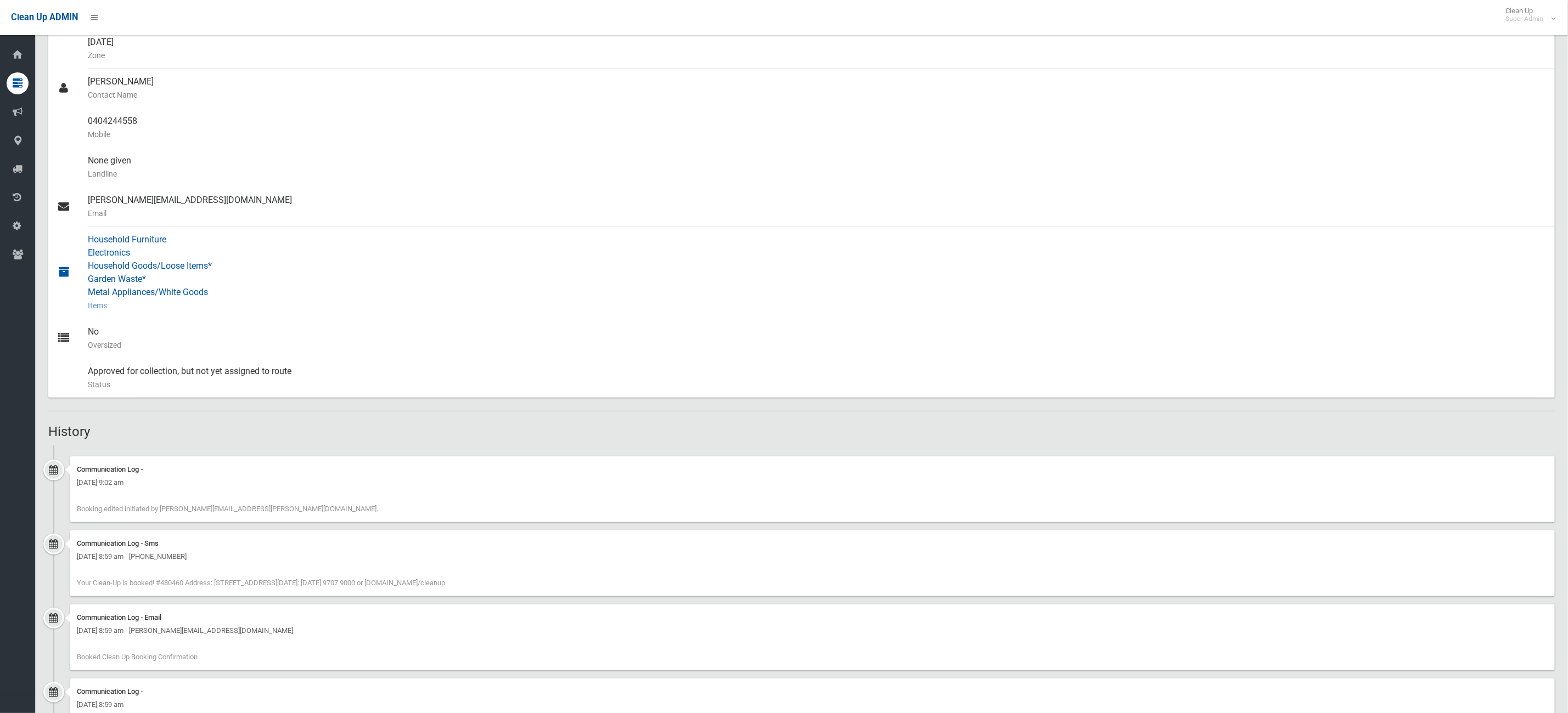
scroll to position [369, 0]
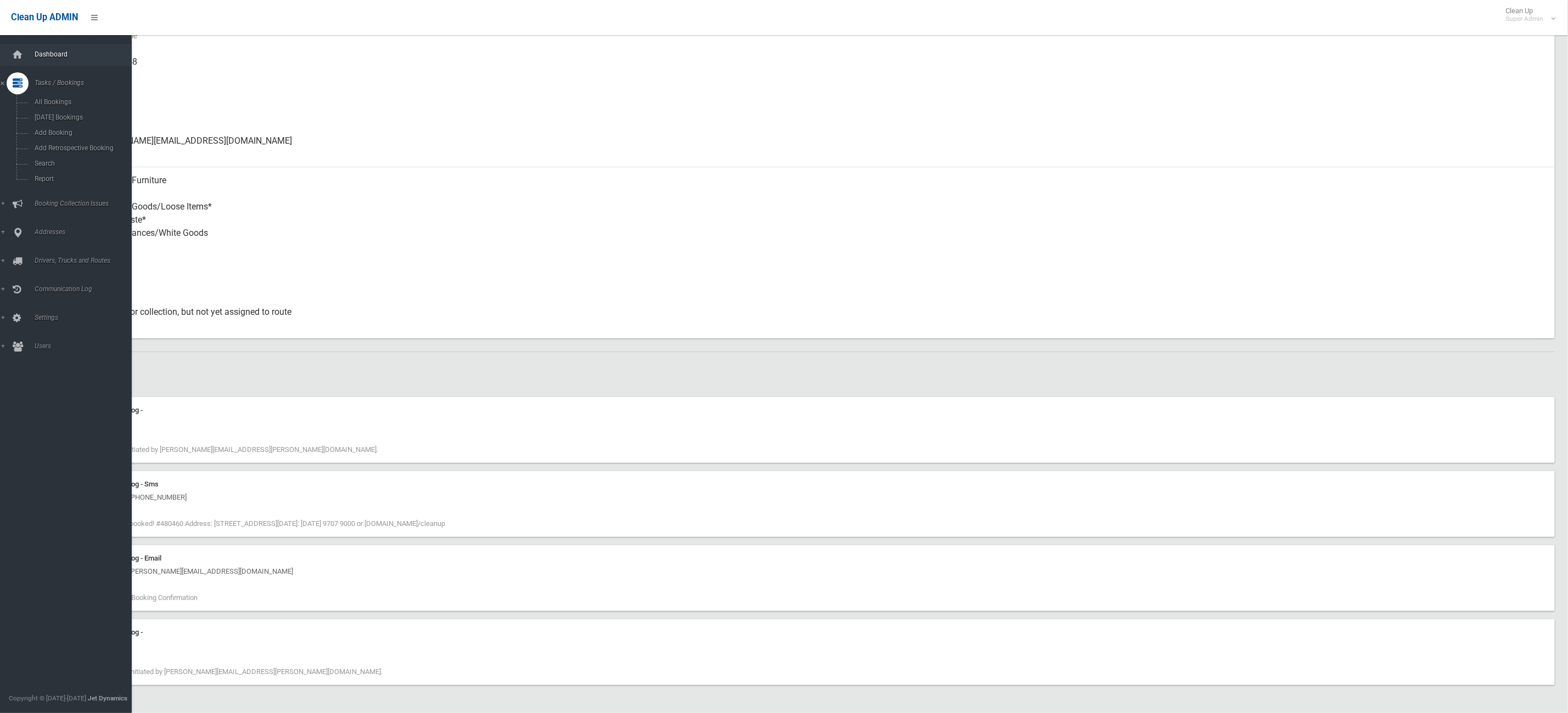
click at [32, 57] on span "Dashboard" at bounding box center [88, 54] width 113 height 8
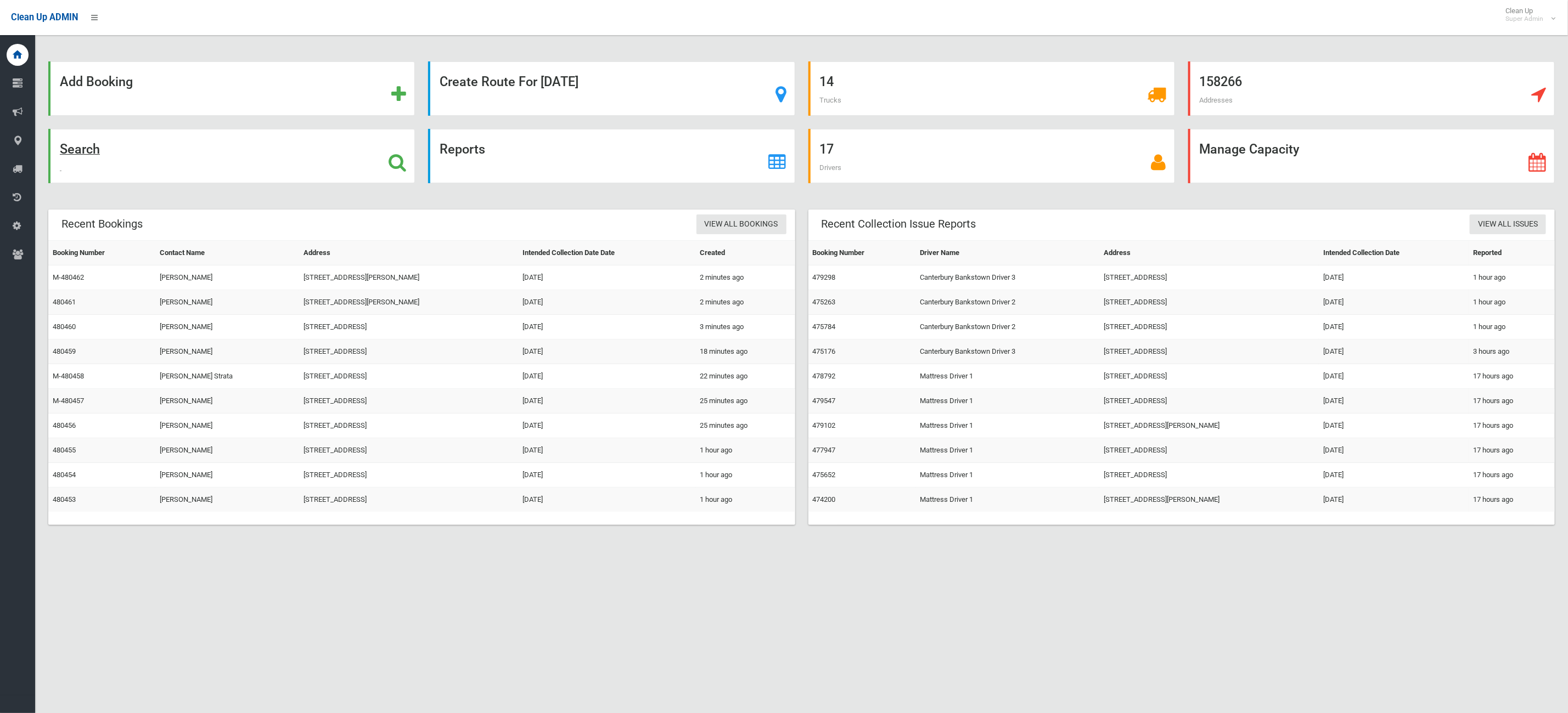
click at [171, 167] on div "Search" at bounding box center [232, 156] width 367 height 54
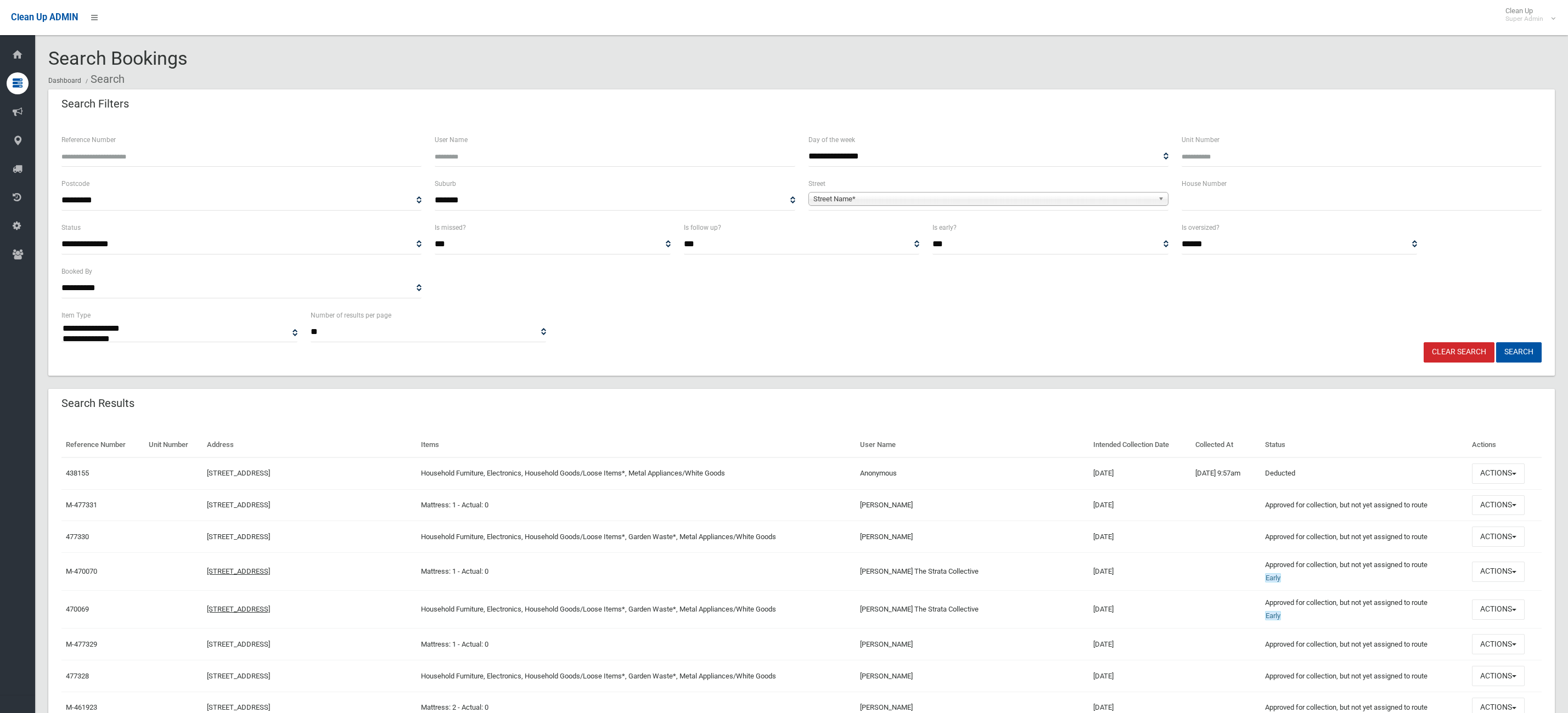
select select
click at [181, 158] on input "Reference Number" at bounding box center [241, 156] width 360 height 20
type input "******"
click at [1496, 343] on button "Search" at bounding box center [1519, 352] width 45 height 20
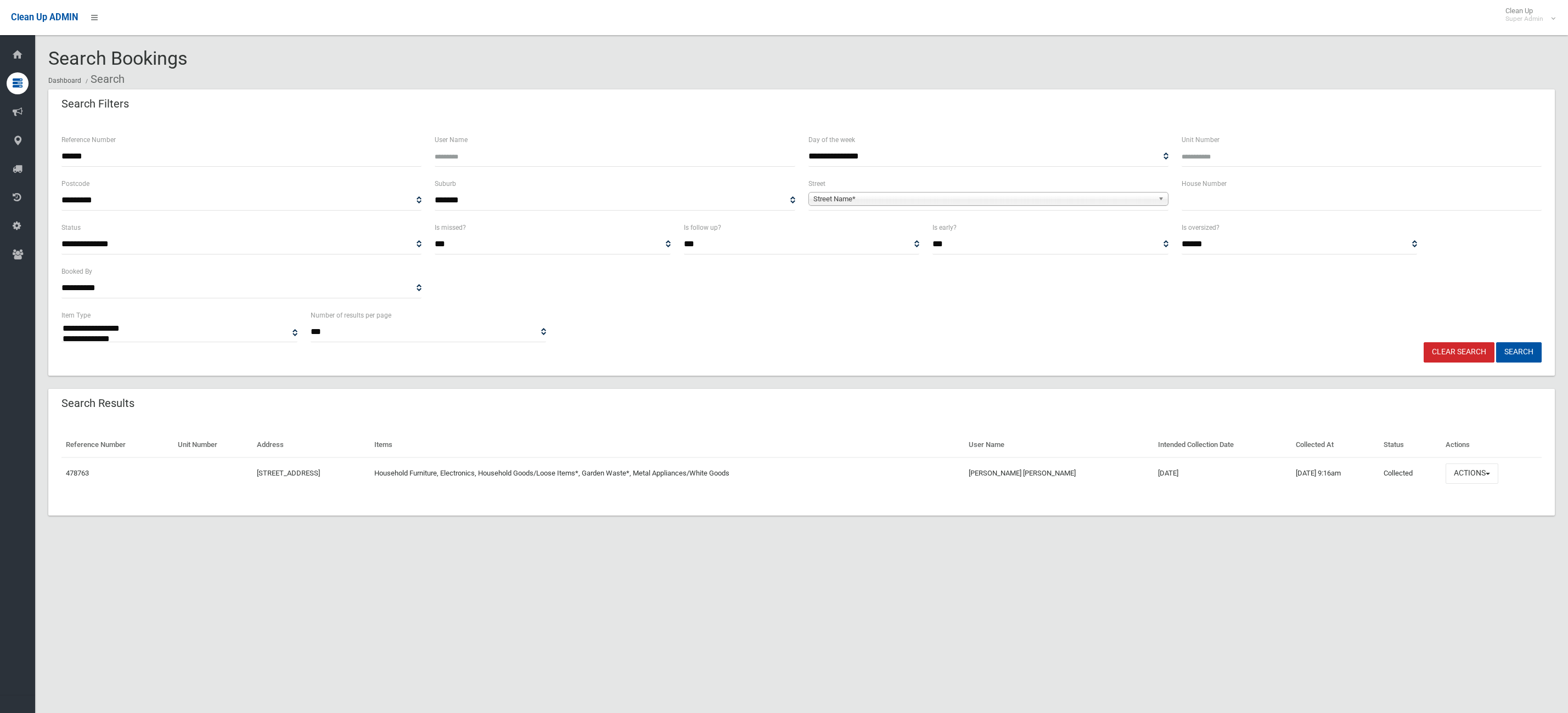
select select
click at [1473, 481] on button "Actions" at bounding box center [1472, 473] width 53 height 20
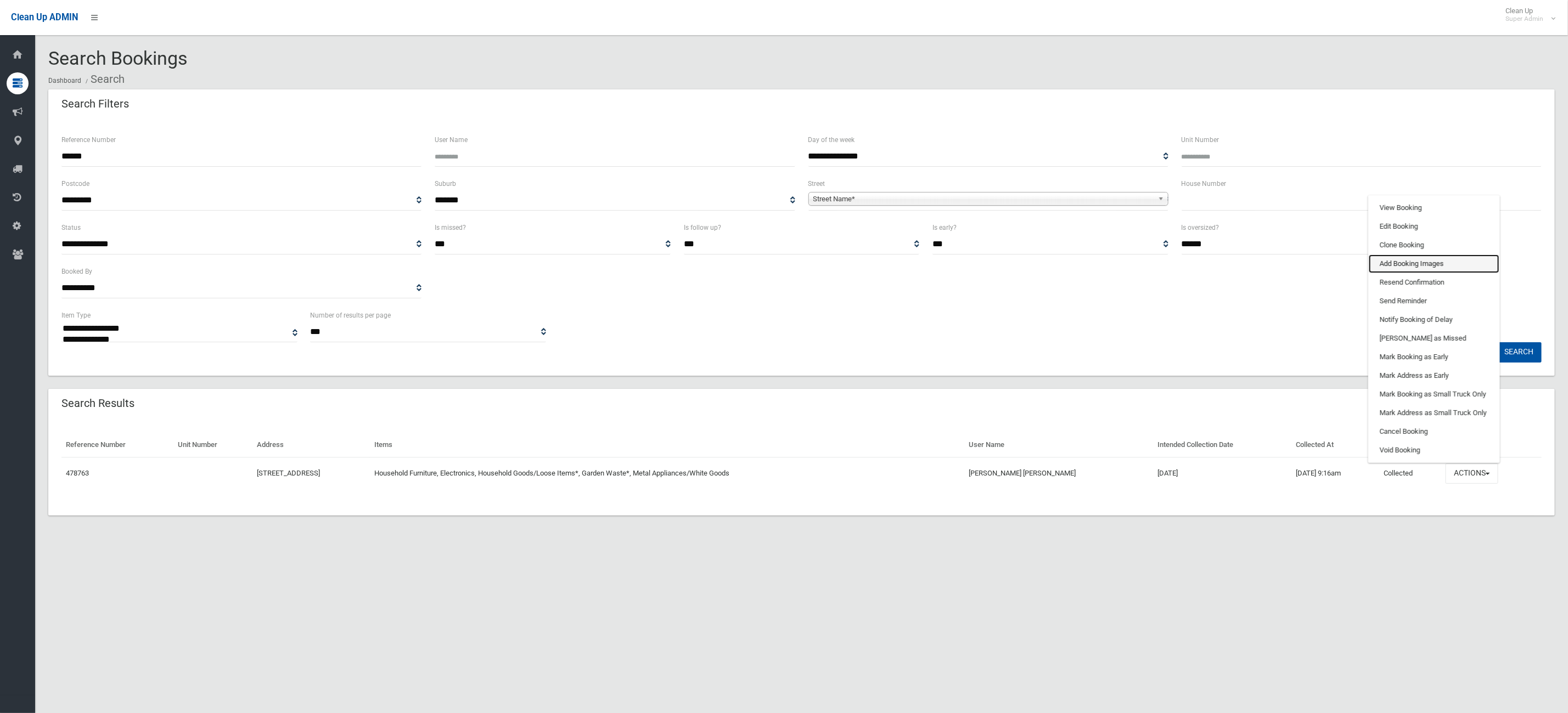
click at [1458, 266] on link "Add Booking Images" at bounding box center [1434, 263] width 131 height 19
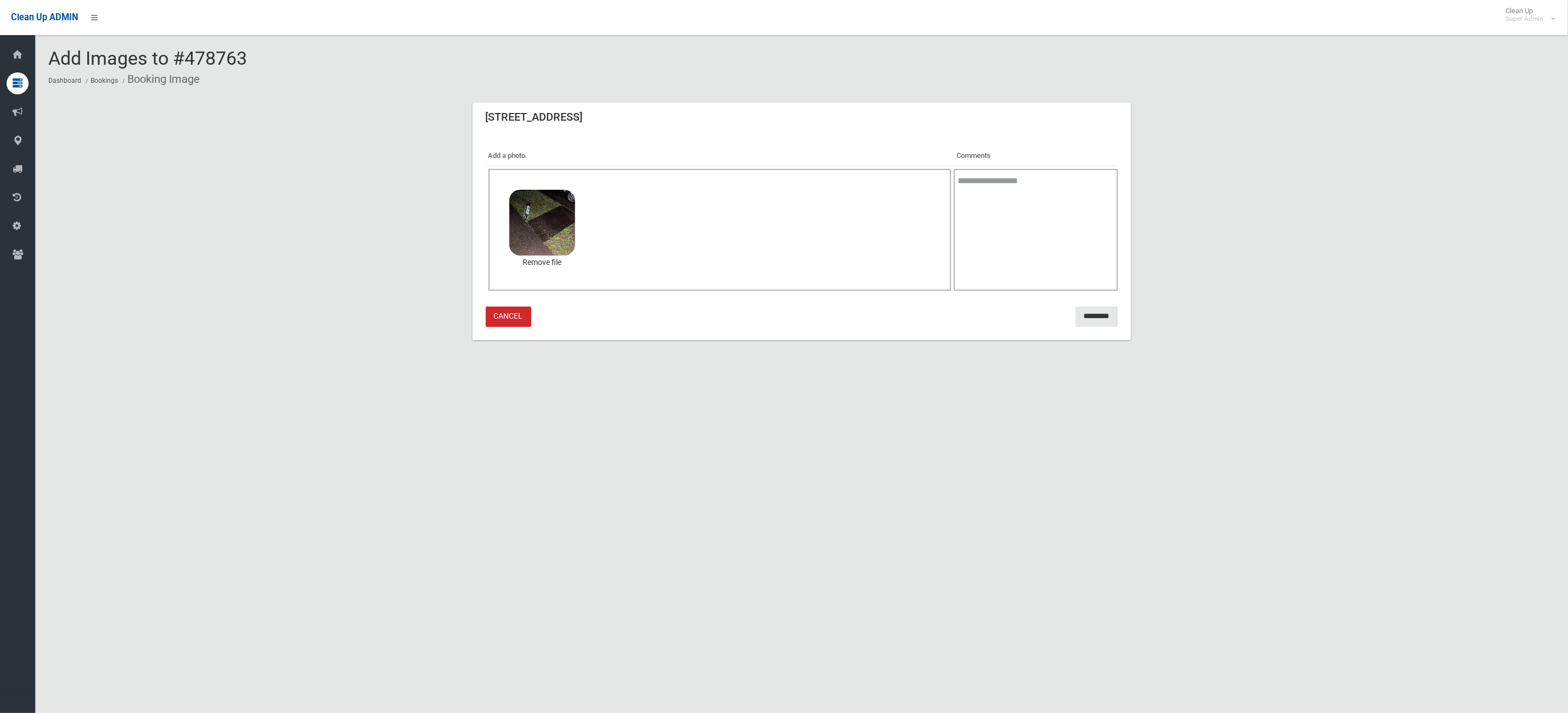
click at [1058, 192] on textarea at bounding box center [1036, 229] width 164 height 121
click at [904, 237] on div "Click, press or drag a photo here to upload 88.7 KB b8bdded4-5677-4041-ba07-440…" at bounding box center [720, 229] width 464 height 121
click at [1041, 219] on textarea at bounding box center [1036, 229] width 164 height 121
type textarea "**********"
click at [1080, 300] on div "**********" at bounding box center [802, 237] width 659 height 207
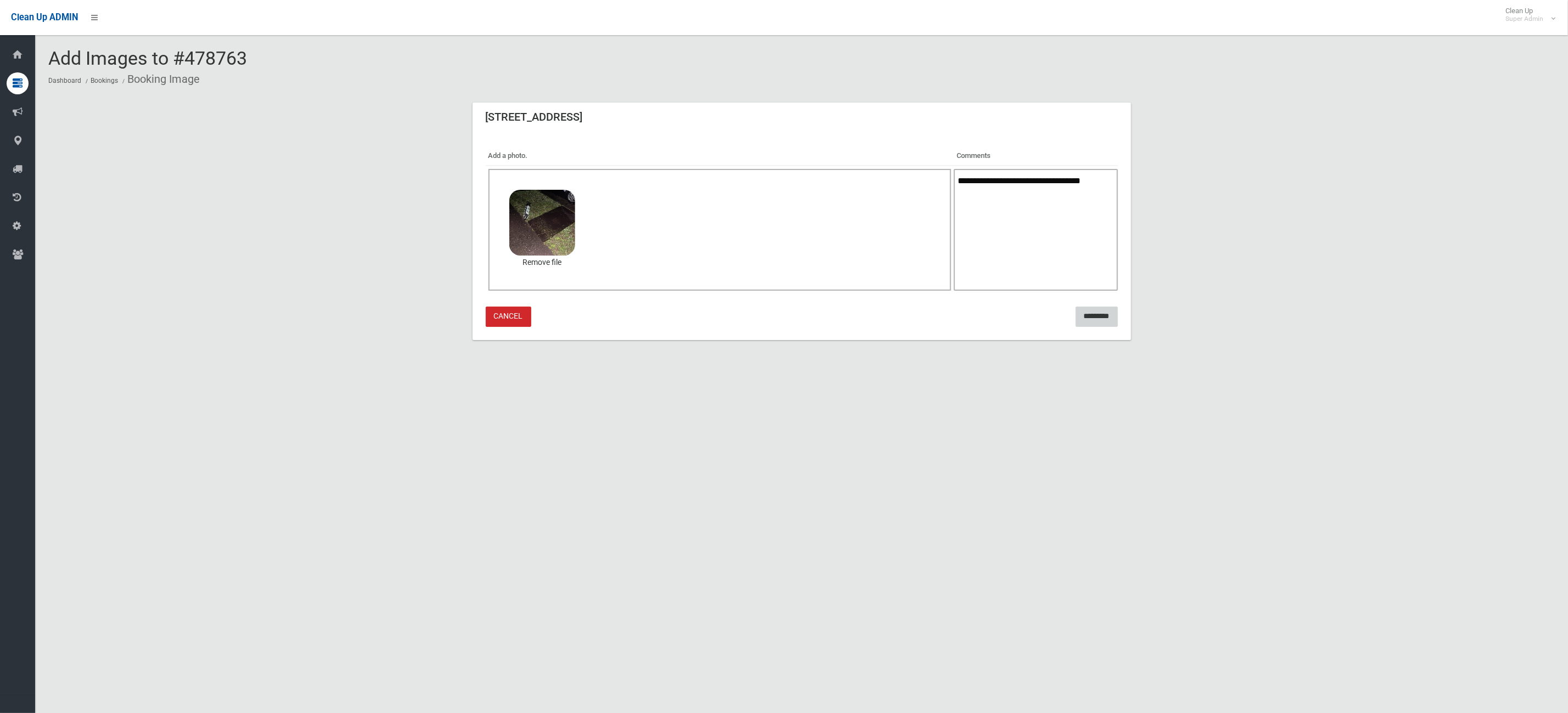
click at [1082, 315] on input "*********" at bounding box center [1097, 316] width 42 height 20
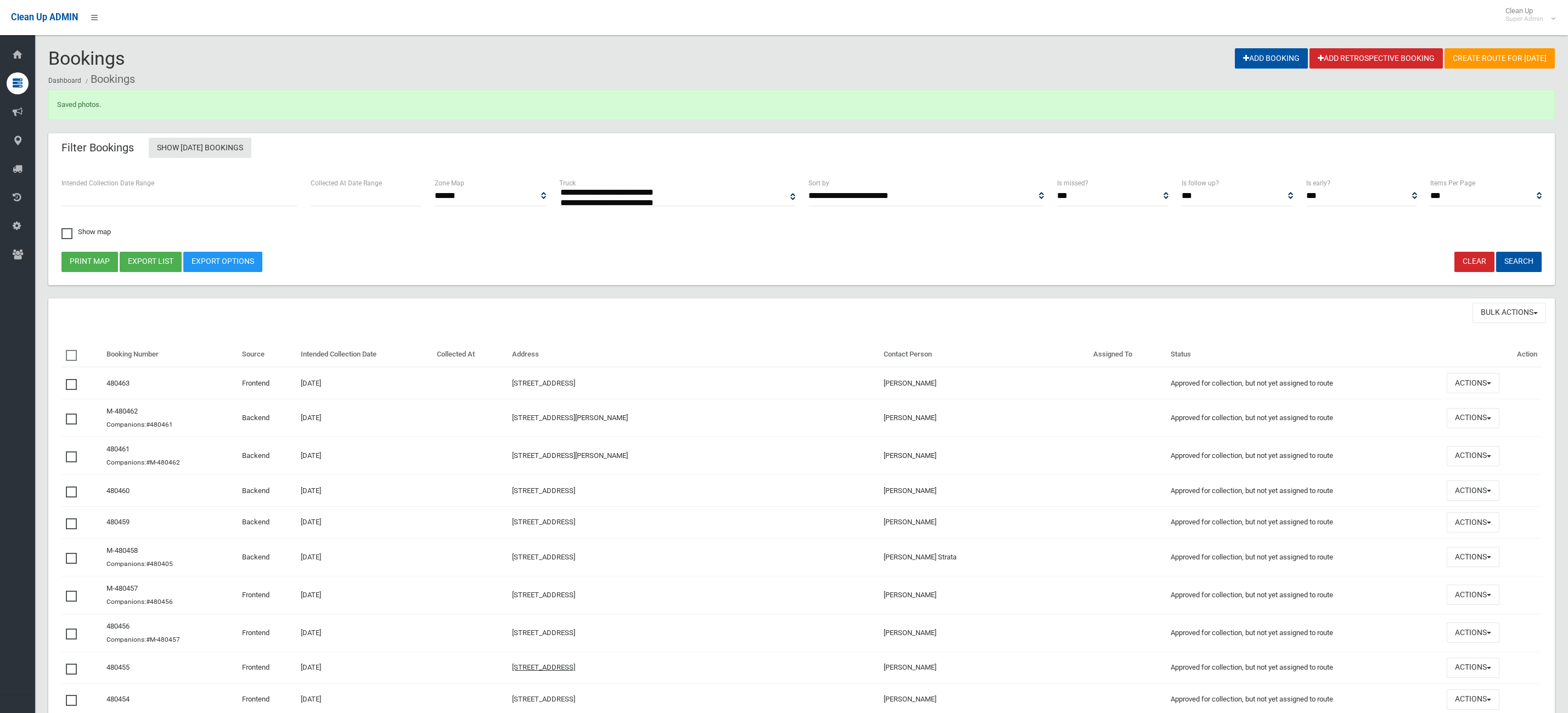
select select
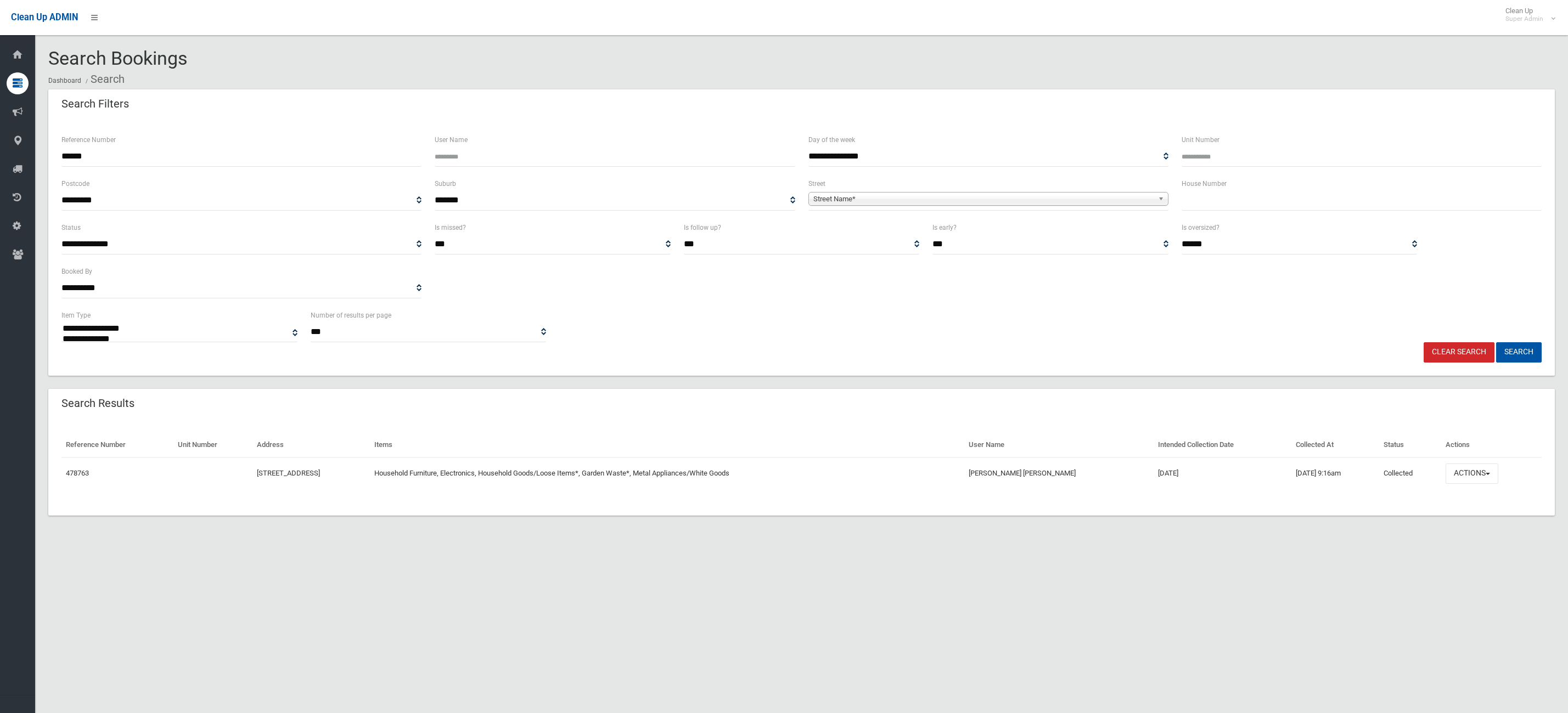
select select
click at [621, 624] on div "**********" at bounding box center [784, 369] width 1568 height 713
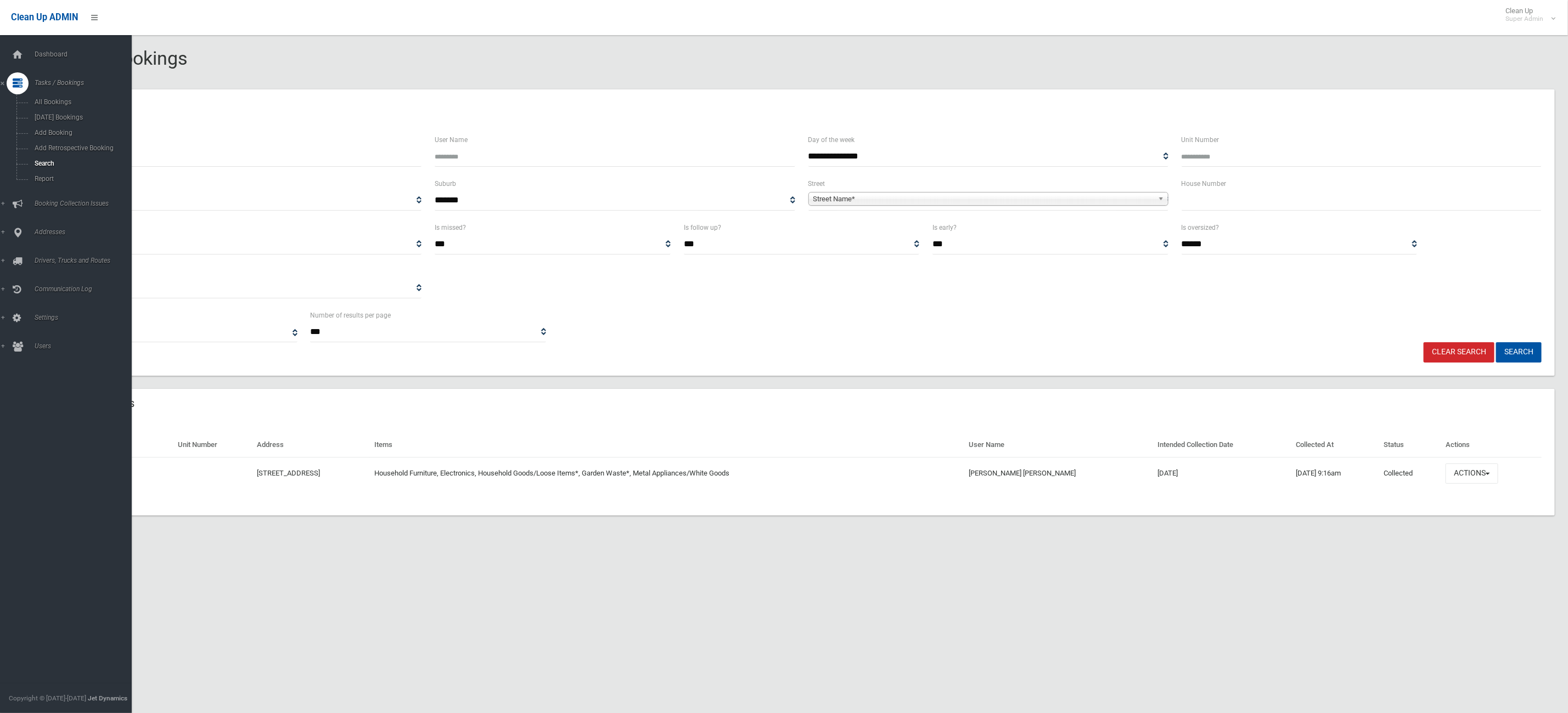
click at [29, 66] on ul "Dashboard Tasks / Bookings All Bookings Today's Bookings Add Booking Add Retros…" at bounding box center [72, 201] width 144 height 314
click at [39, 55] on span "Dashboard" at bounding box center [88, 54] width 113 height 8
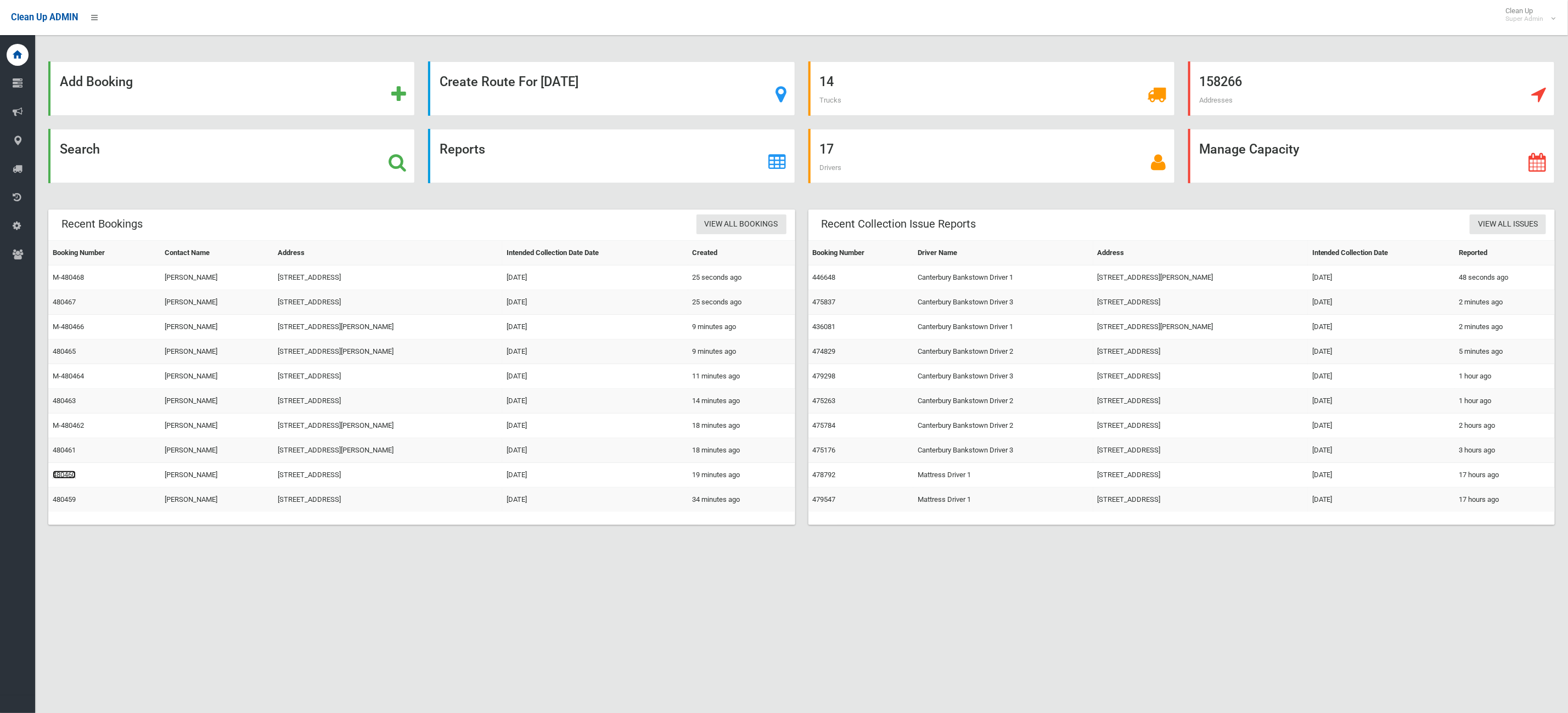
click at [61, 478] on link "480460" at bounding box center [64, 475] width 23 height 8
